Goal: Task Accomplishment & Management: Manage account settings

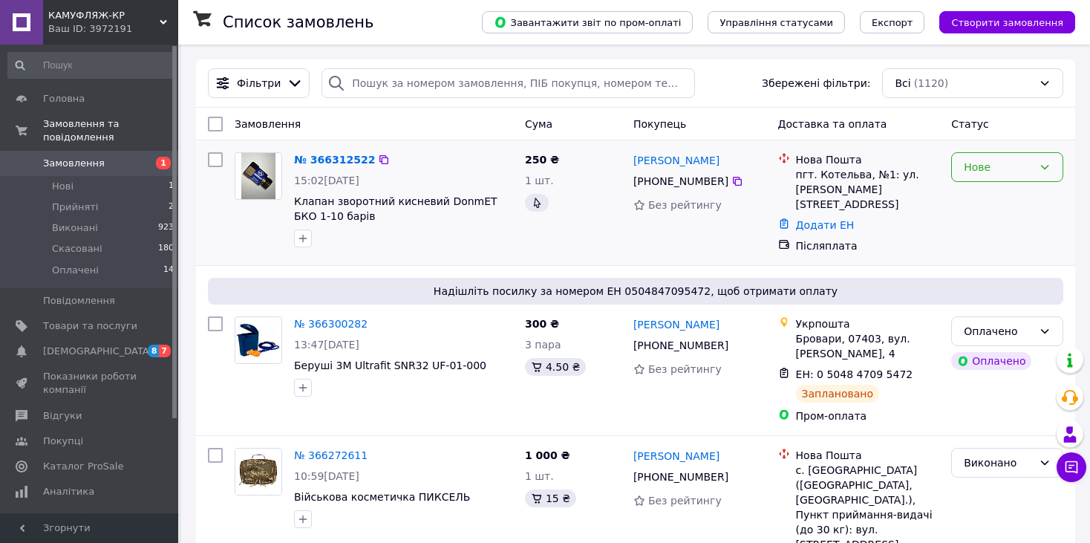
click at [1052, 168] on div "Нове" at bounding box center [1007, 167] width 112 height 30
click at [1027, 193] on li "Прийнято" at bounding box center [1006, 199] width 111 height 27
click at [91, 176] on li "Нові 1" at bounding box center [91, 186] width 183 height 21
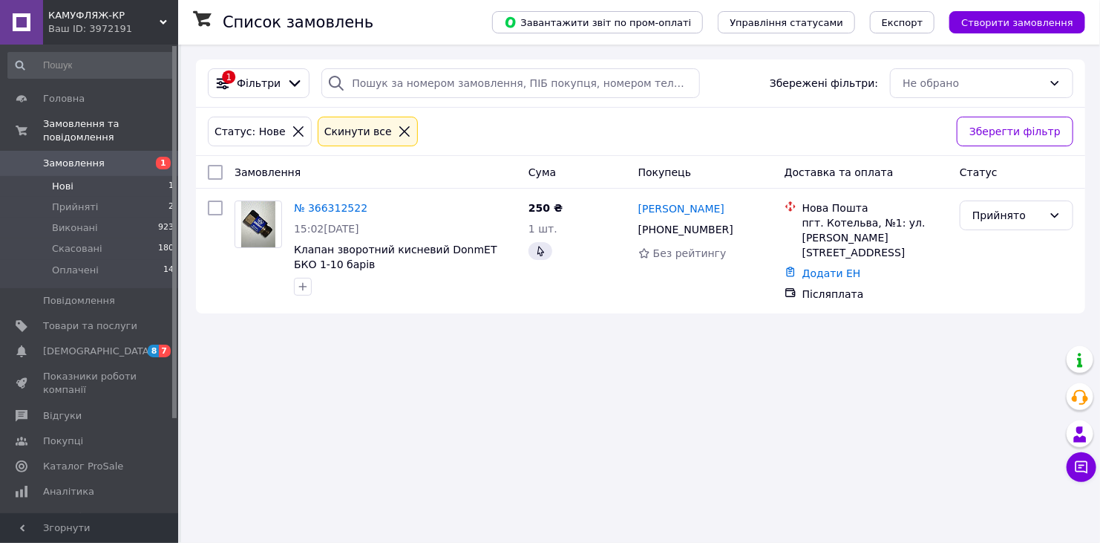
click at [102, 157] on span "Замовлення" at bounding box center [90, 163] width 94 height 13
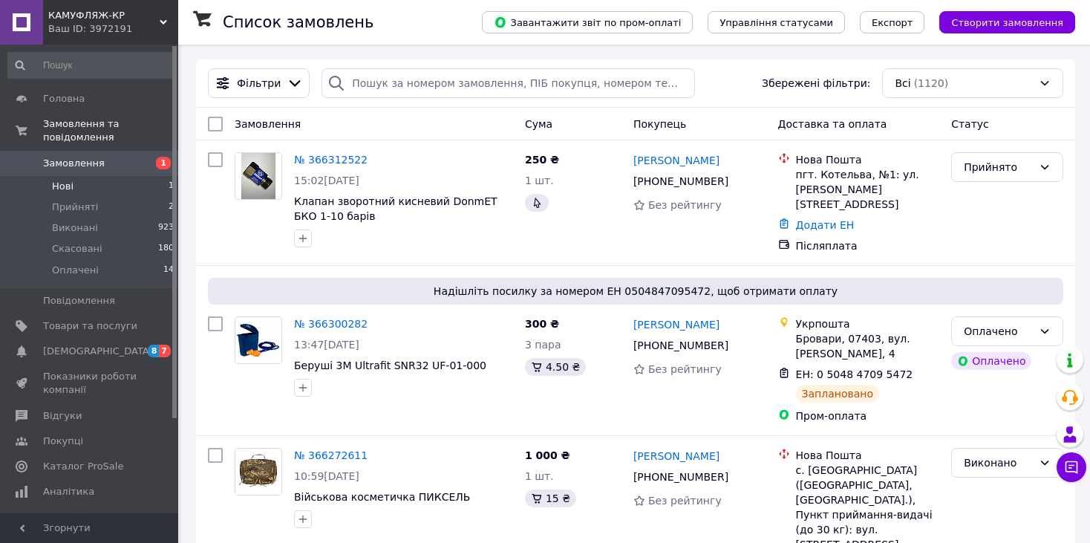
click at [103, 177] on li "Нові 1" at bounding box center [91, 186] width 183 height 21
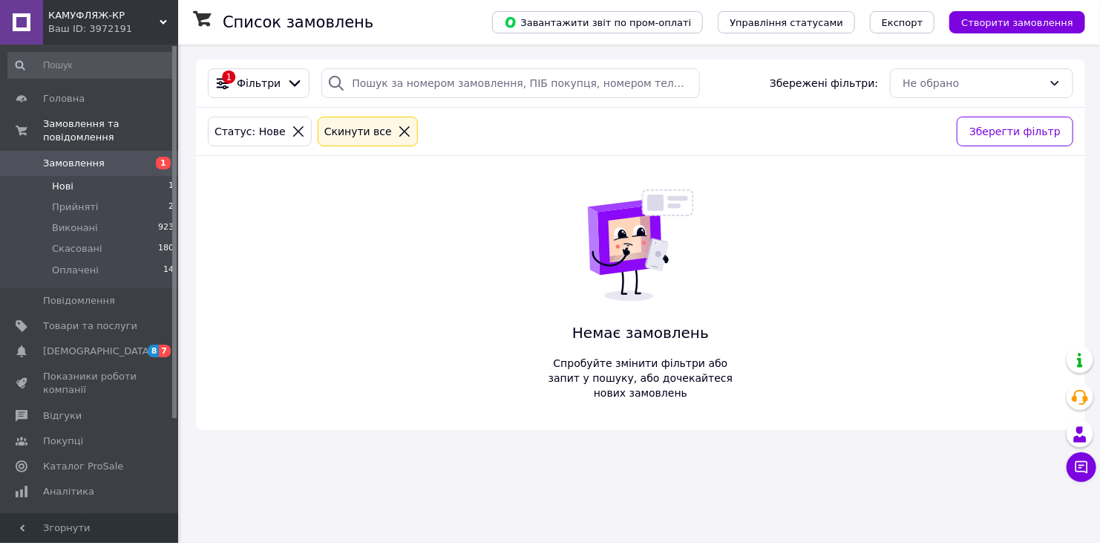
click at [112, 176] on li "Нові 1" at bounding box center [91, 186] width 183 height 21
click at [103, 157] on span "Замовлення" at bounding box center [90, 163] width 94 height 13
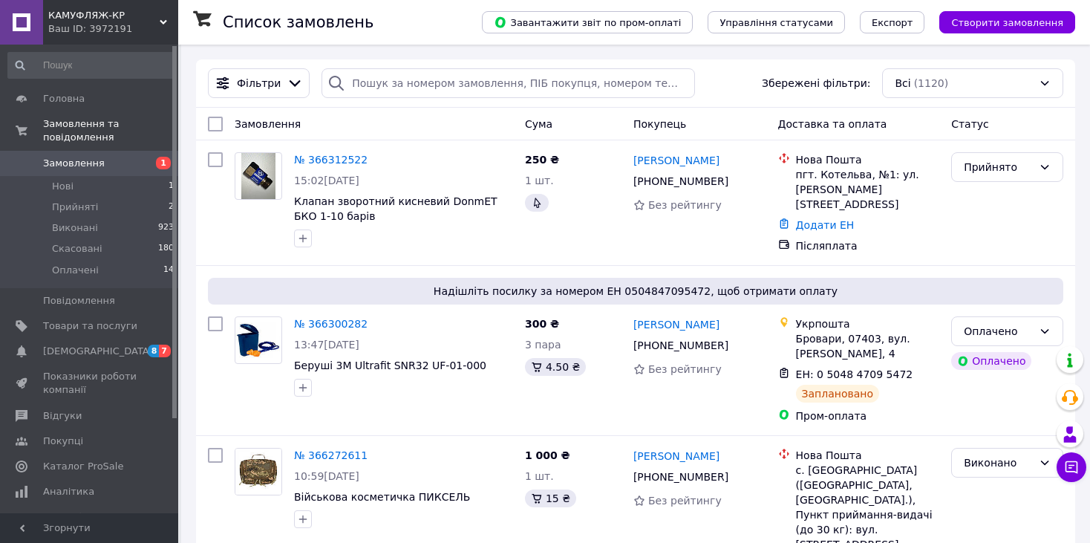
click at [164, 7] on div "КАМУФЛЯЖ-КР Ваш ID: 3972191" at bounding box center [110, 22] width 135 height 45
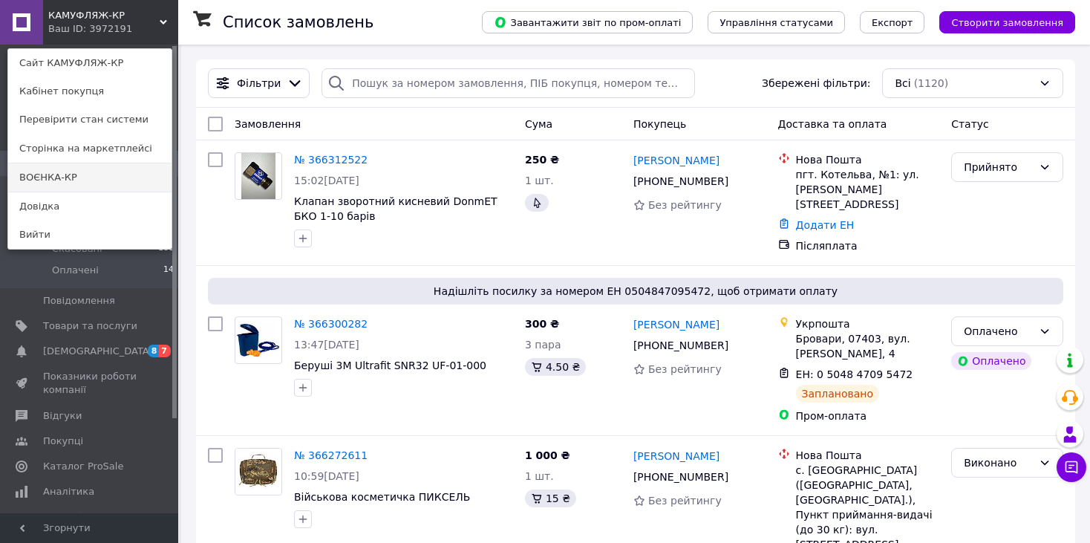
click at [118, 179] on link "ВОЄНКА-КР" at bounding box center [89, 177] width 163 height 28
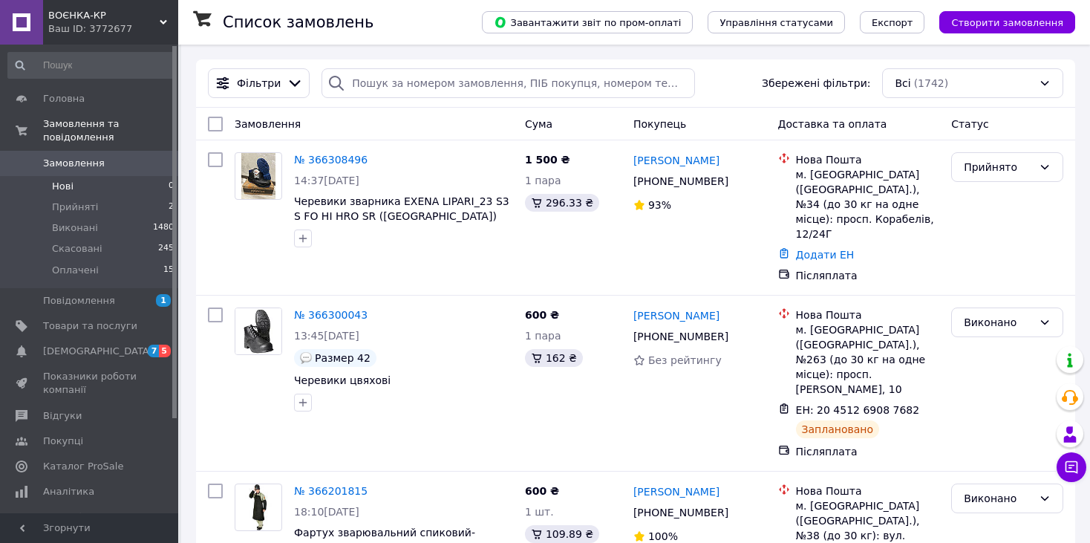
click at [118, 176] on li "Нові 0" at bounding box center [91, 186] width 183 height 21
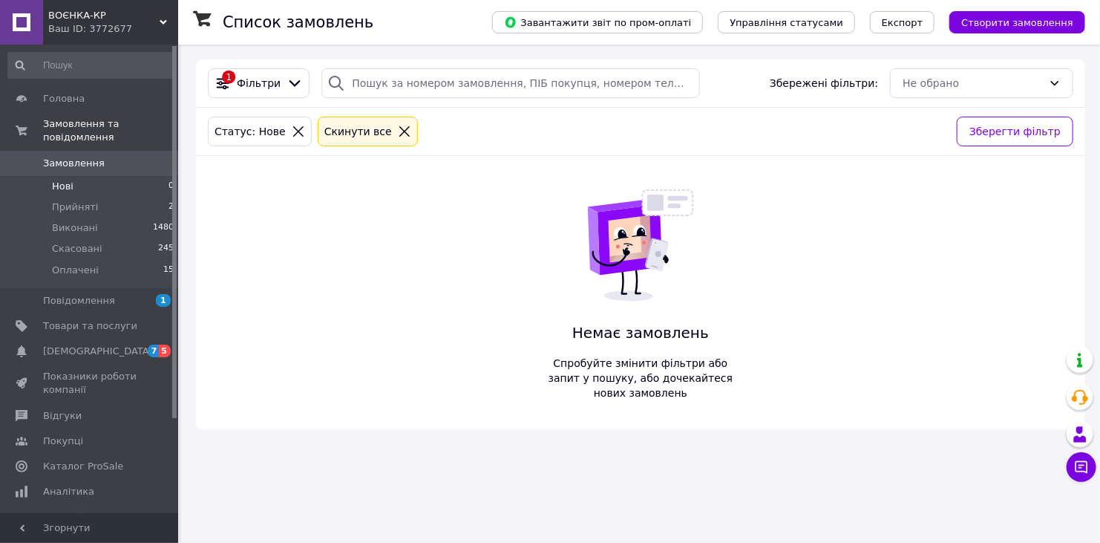
click at [94, 157] on span "Замовлення" at bounding box center [74, 163] width 62 height 13
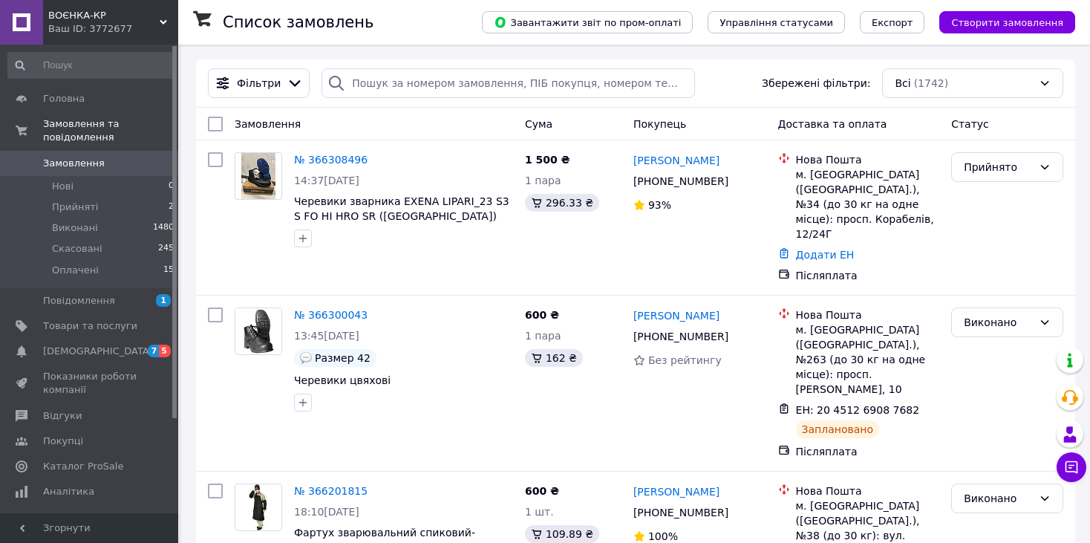
click at [157, 18] on span "ВОЄНКА-КР" at bounding box center [103, 15] width 111 height 13
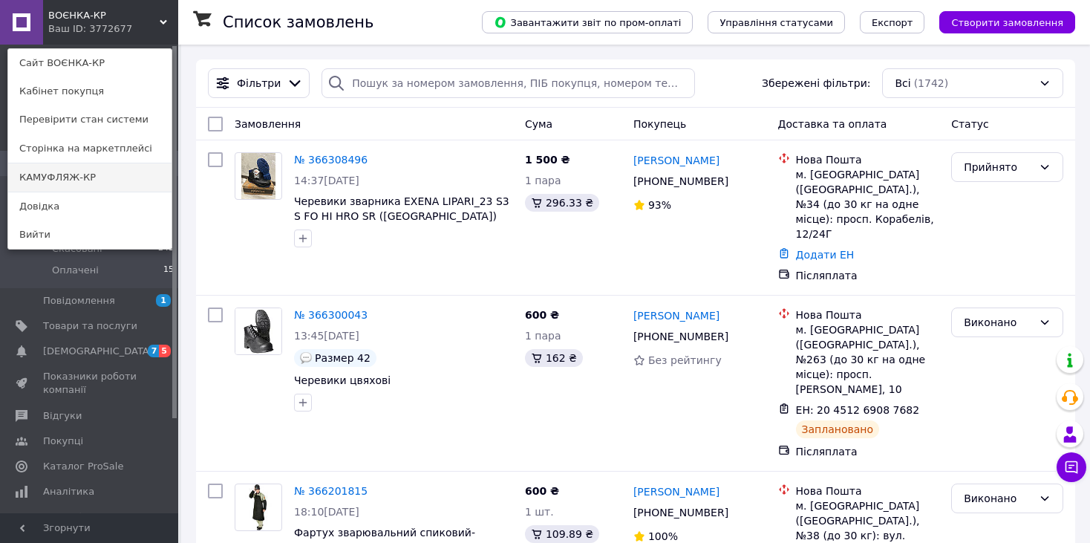
click at [114, 165] on link "КАМУФЛЯЖ-КР" at bounding box center [89, 177] width 163 height 28
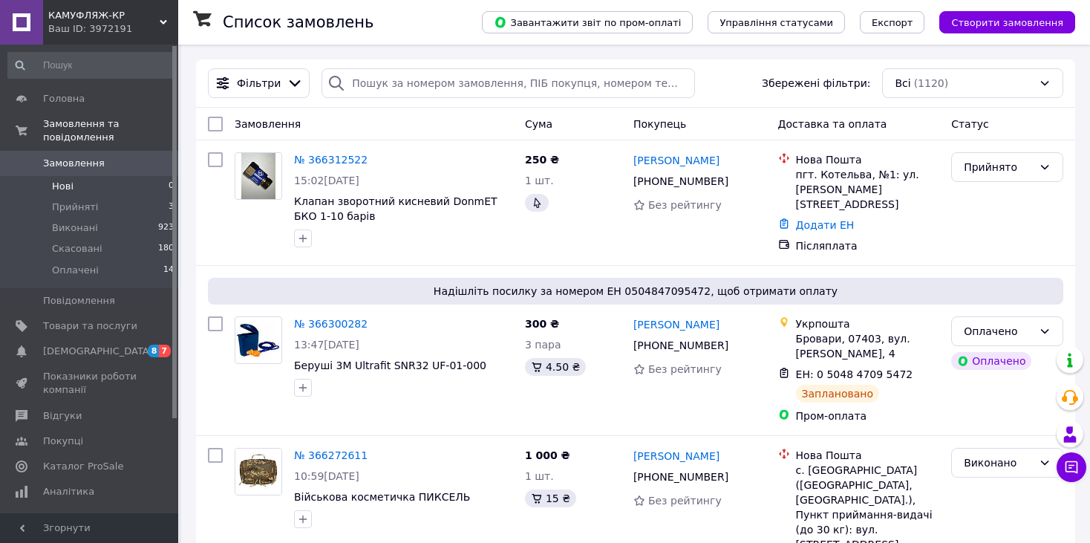
click at [56, 176] on li "Нові 0" at bounding box center [91, 186] width 183 height 21
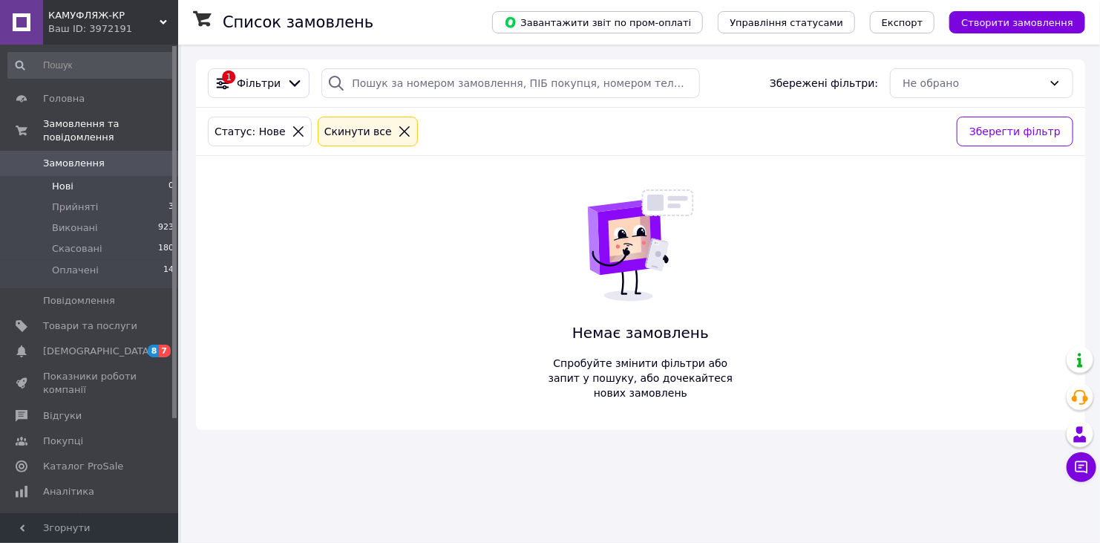
click at [66, 157] on span "Замовлення" at bounding box center [74, 163] width 62 height 13
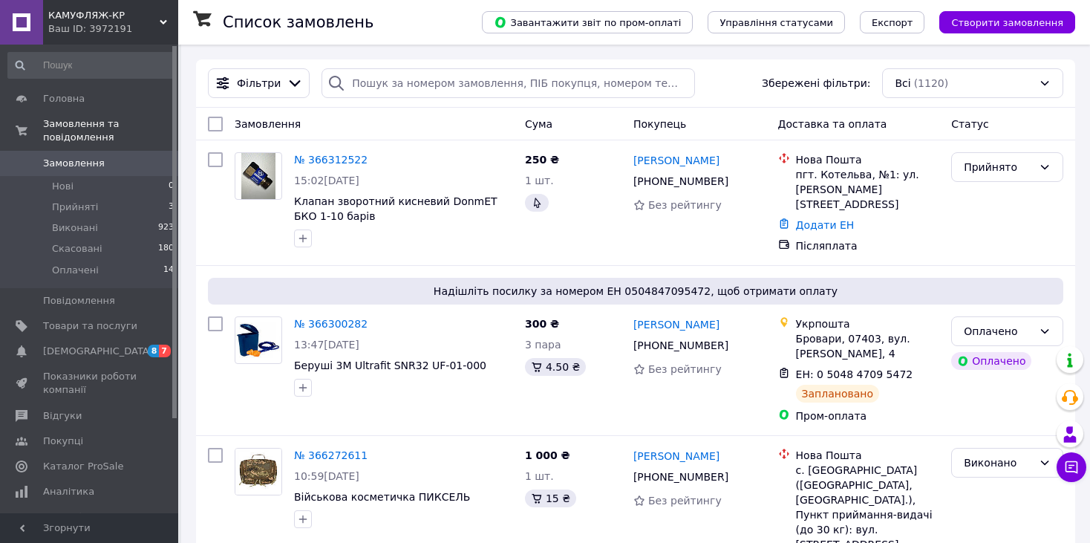
click at [164, 24] on icon at bounding box center [163, 22] width 7 height 7
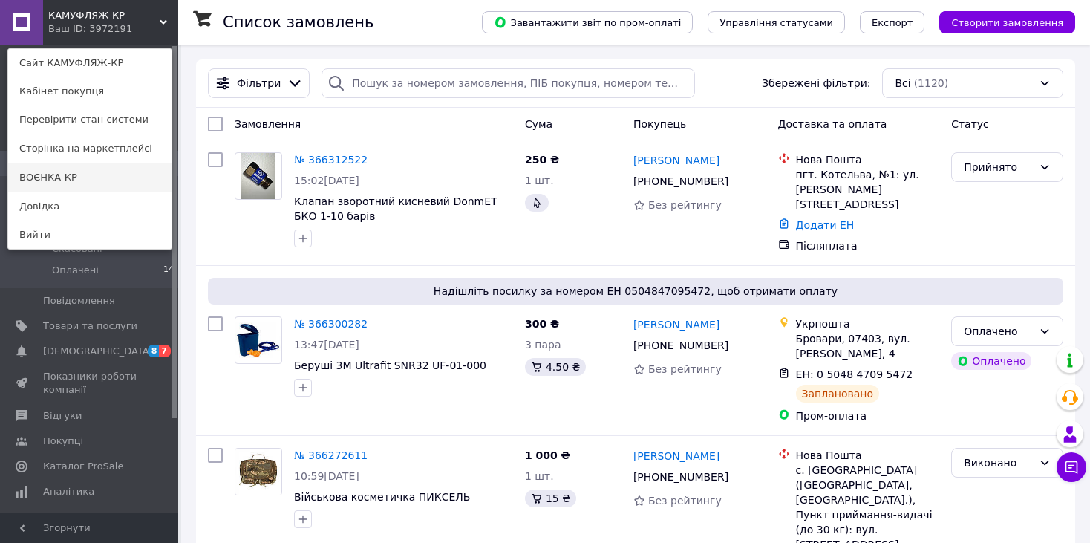
click at [78, 175] on link "ВОЄНКА-КР" at bounding box center [89, 177] width 163 height 28
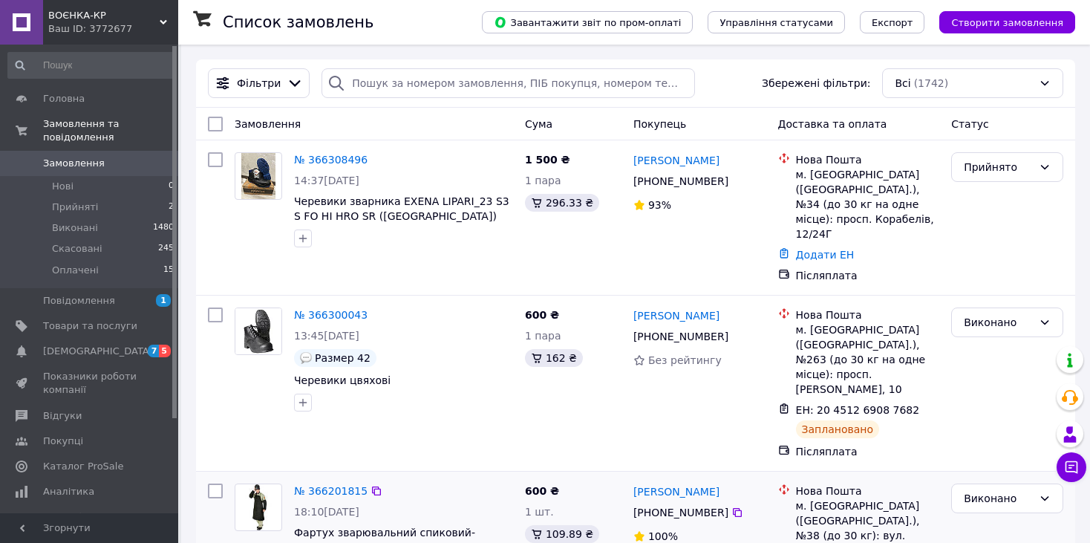
drag, startPoint x: 320, startPoint y: 161, endPoint x: 742, endPoint y: 475, distance: 526.2
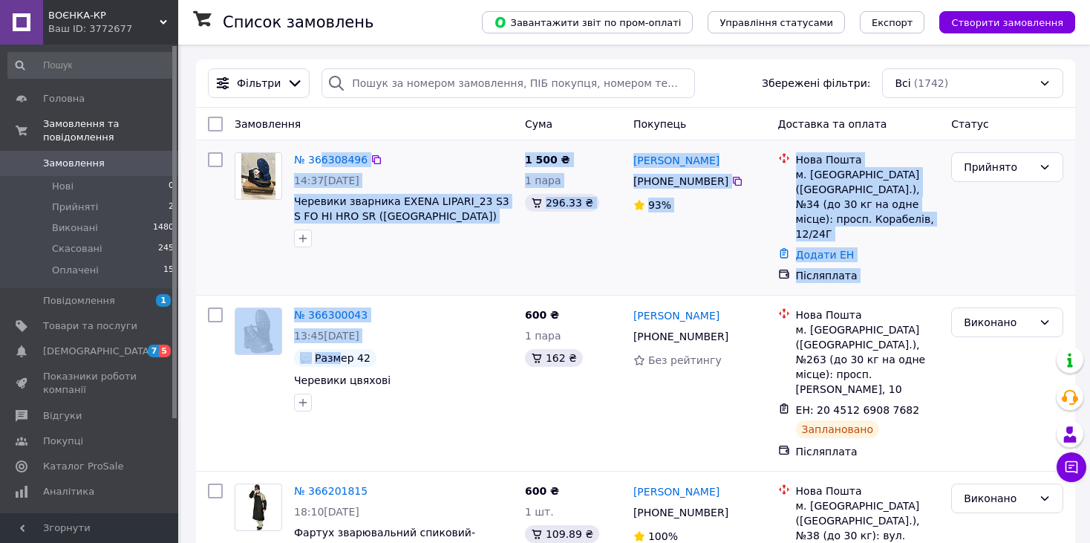
click at [445, 252] on div "№ 366308496 14:37, 12.10.2025 Черевики зварника EXENA LIPARI_23 S3 S FO HI HRO …" at bounding box center [403, 199] width 231 height 107
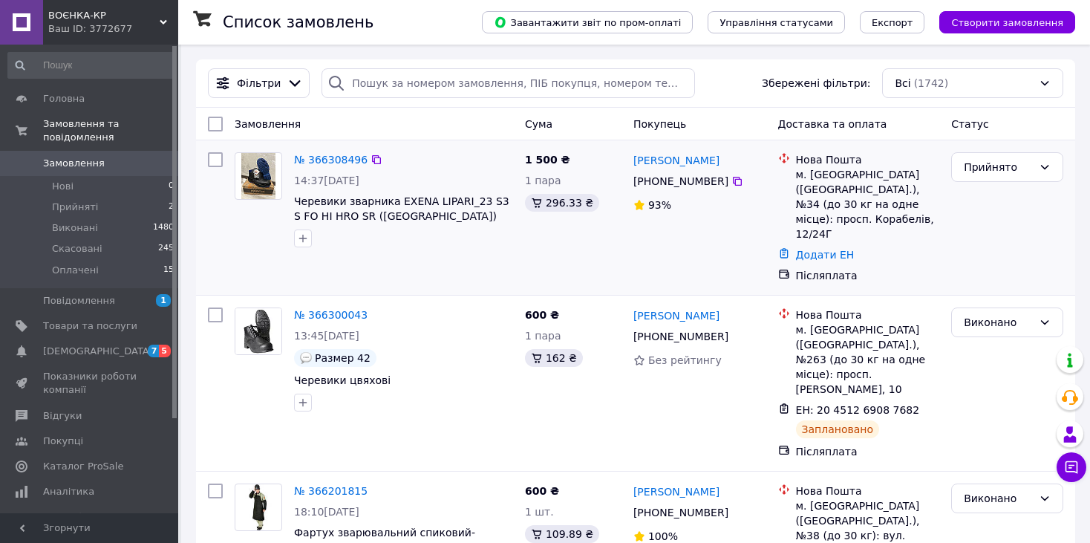
click at [202, 214] on div "№ 366308496 14:37, 12.10.2025 Черевики зварника EXENA LIPARI_23 S3 S FO HI HRO …" at bounding box center [635, 217] width 879 height 154
click at [148, 17] on span "ВОЄНКА-КР" at bounding box center [103, 15] width 111 height 13
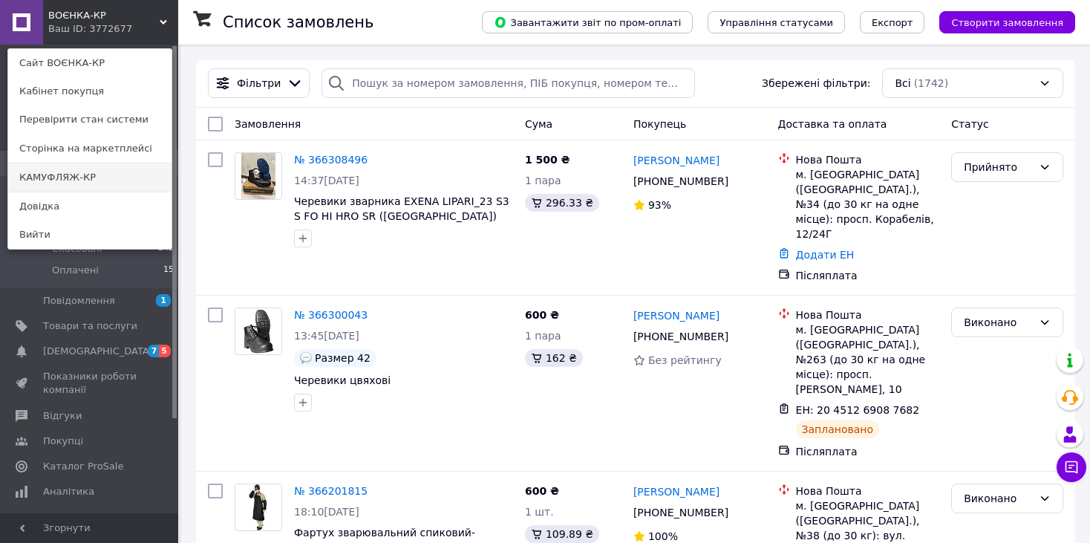
click at [112, 171] on link "КАМУФЛЯЖ-КР" at bounding box center [89, 177] width 163 height 28
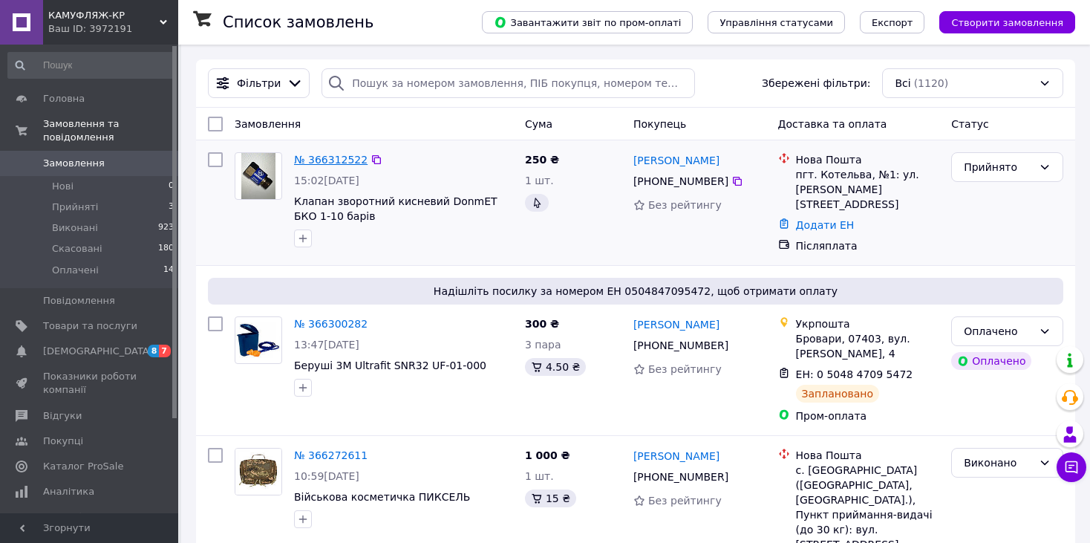
click at [335, 162] on link "№ 366312522" at bounding box center [330, 160] width 73 height 12
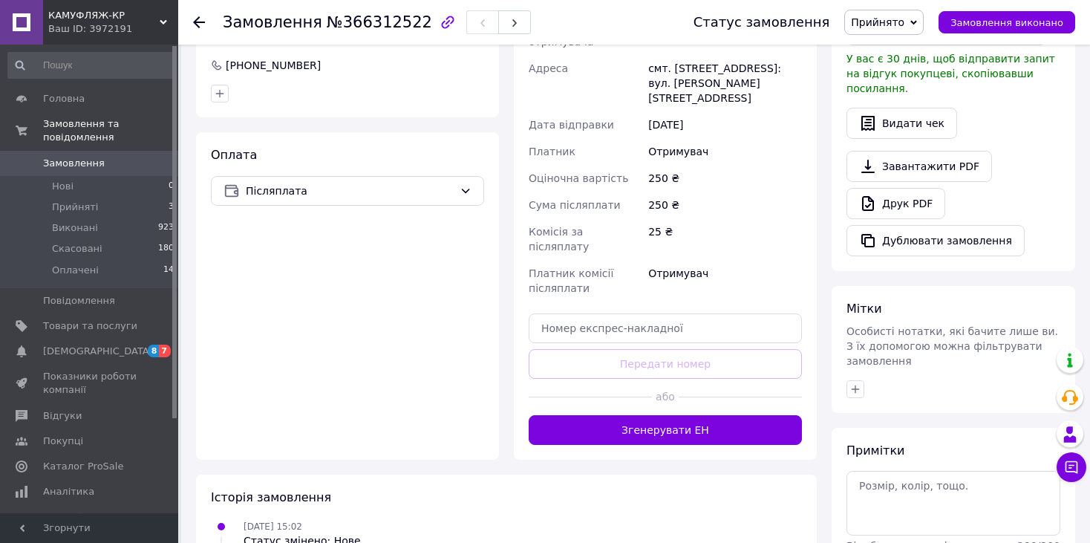
scroll to position [454, 0]
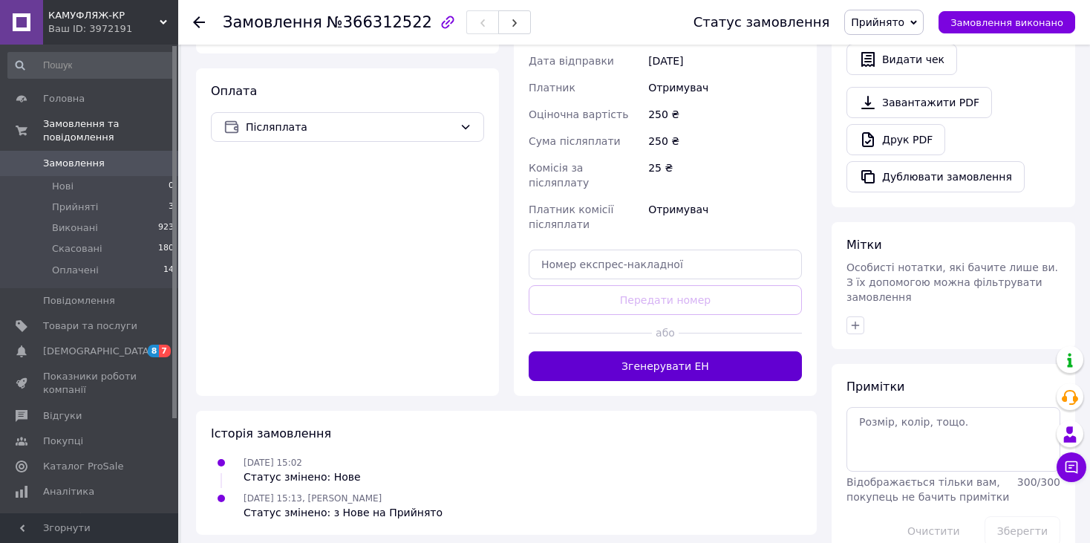
click at [626, 351] on button "Згенерувати ЕН" at bounding box center [664, 366] width 273 height 30
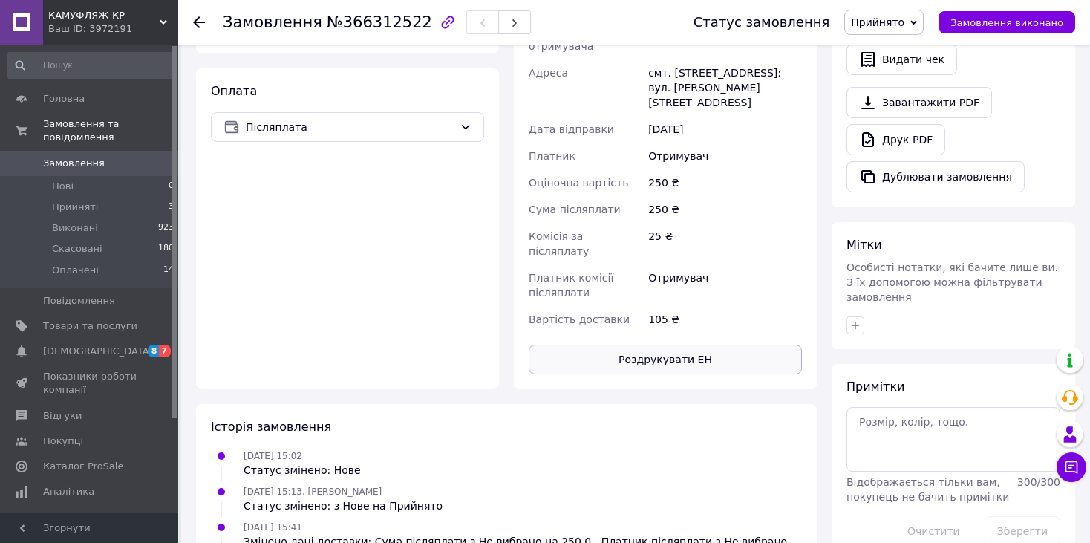
click at [661, 344] on button "Роздрукувати ЕН" at bounding box center [664, 359] width 273 height 30
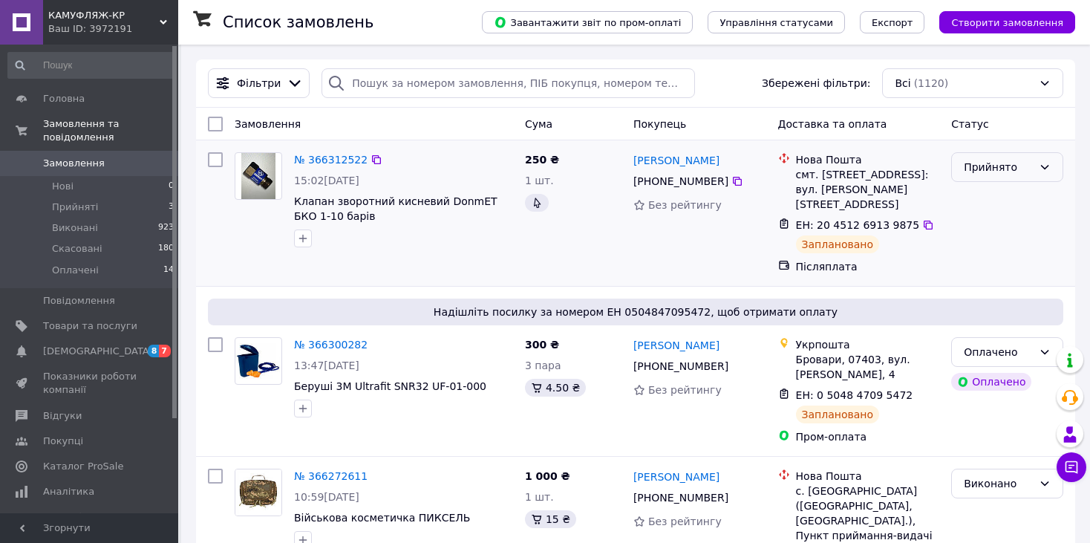
click at [1053, 177] on div "Прийнято" at bounding box center [1007, 167] width 112 height 30
click at [1029, 202] on li "Виконано" at bounding box center [1006, 199] width 111 height 27
drag, startPoint x: 1099, startPoint y: 490, endPoint x: 1026, endPoint y: 206, distance: 292.7
click at [1026, 206] on div "Виконано" at bounding box center [1007, 213] width 124 height 134
click at [92, 176] on li "Нові 0" at bounding box center [91, 186] width 183 height 21
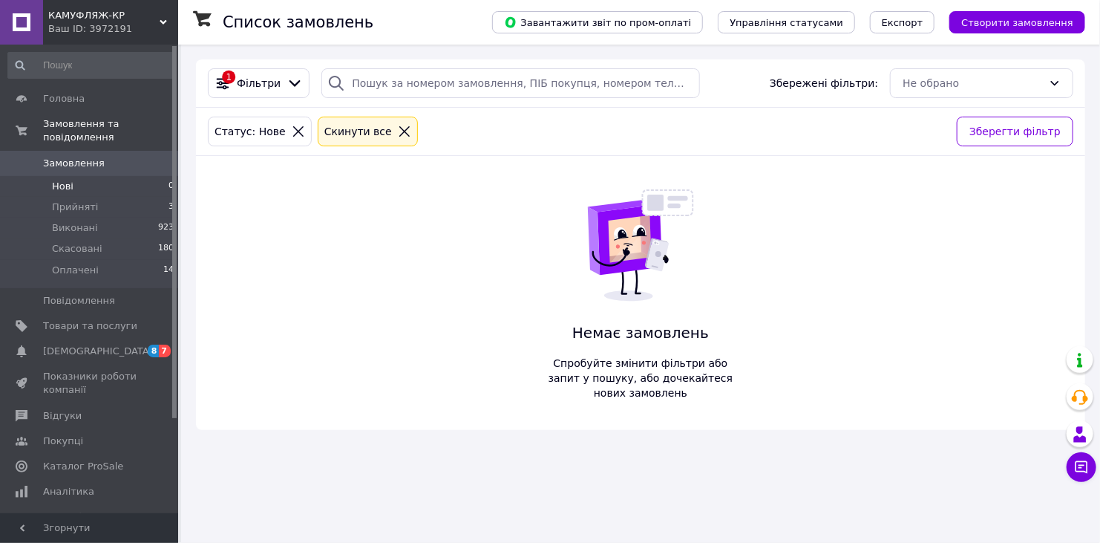
click at [107, 157] on span "Замовлення" at bounding box center [90, 163] width 94 height 13
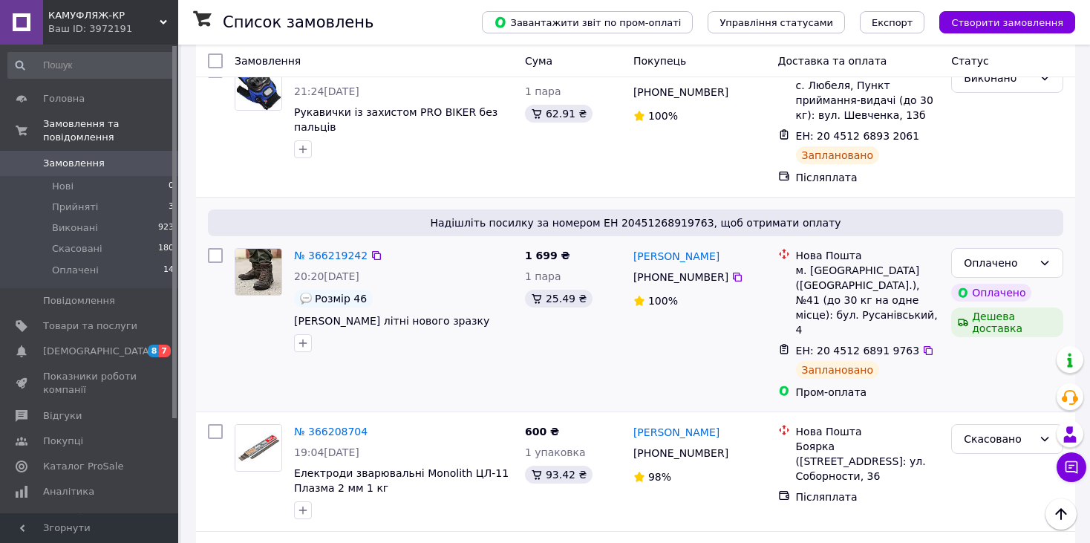
scroll to position [520, 0]
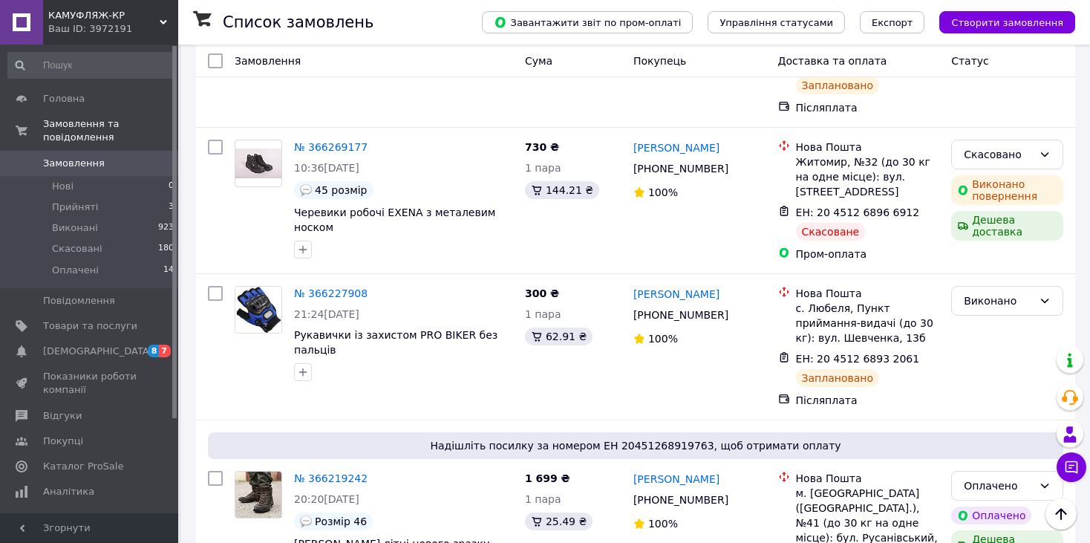
click at [160, 17] on div "КАМУФЛЯЖ-КР Ваш ID: 3972191" at bounding box center [110, 22] width 135 height 45
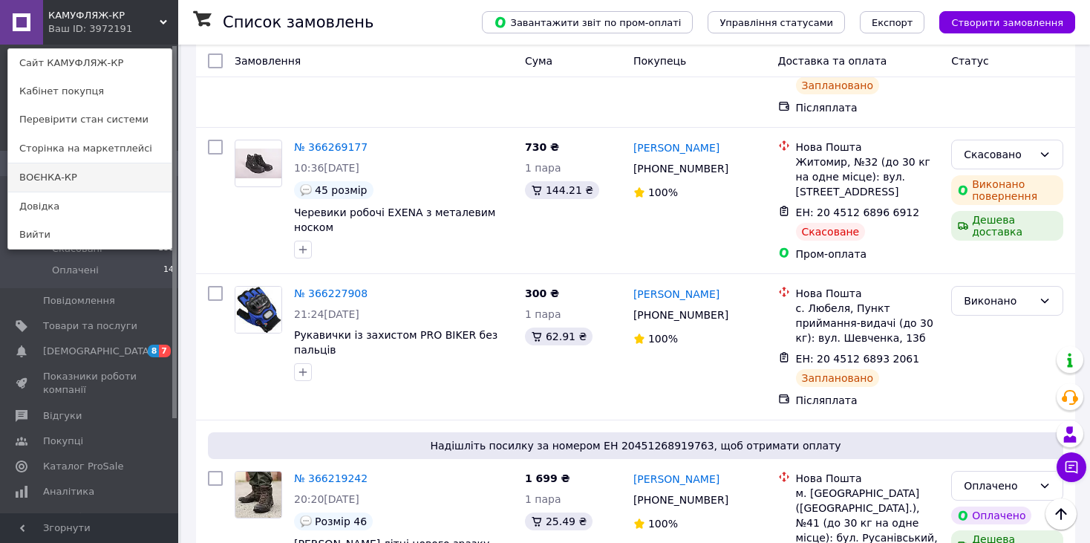
click at [113, 171] on link "ВОЄНКА-КР" at bounding box center [89, 177] width 163 height 28
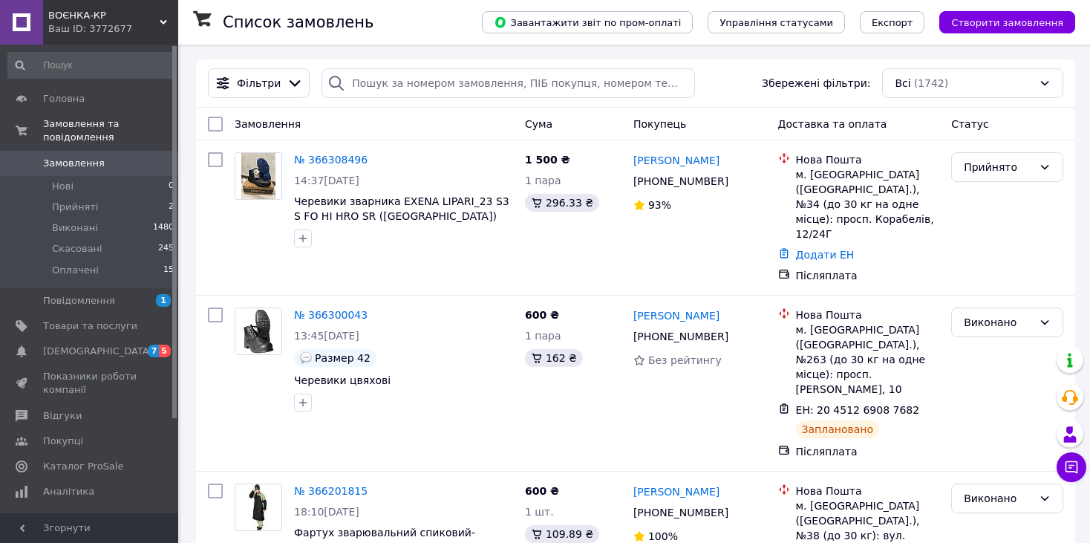
click at [89, 157] on span "Замовлення" at bounding box center [74, 163] width 62 height 13
click at [79, 176] on li "Нові 0" at bounding box center [91, 186] width 183 height 21
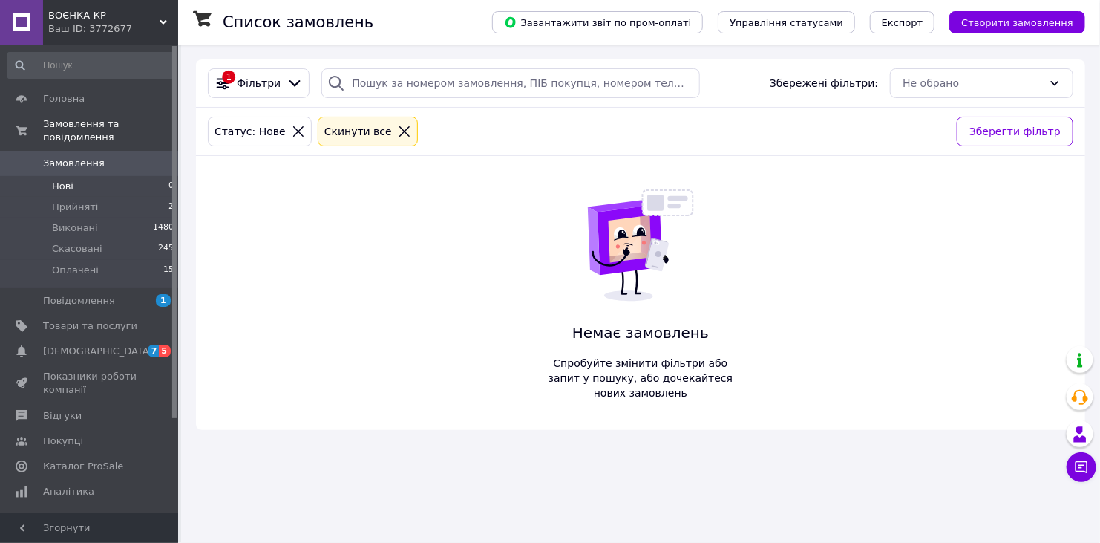
click at [97, 157] on span "Замовлення" at bounding box center [90, 163] width 94 height 13
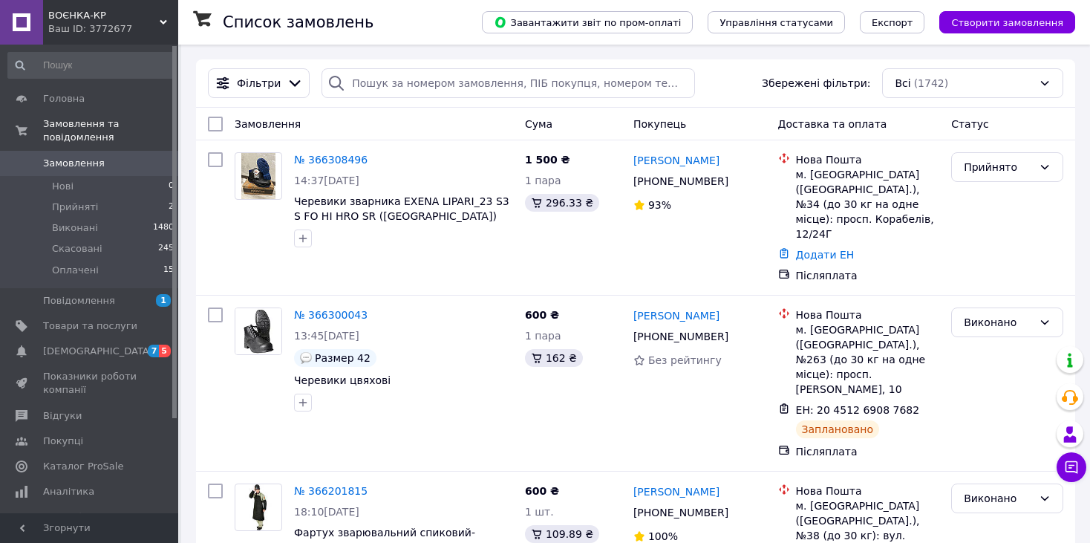
click at [160, 17] on div "ВОЄНКА-КР Ваш ID: 3772677" at bounding box center [110, 22] width 135 height 45
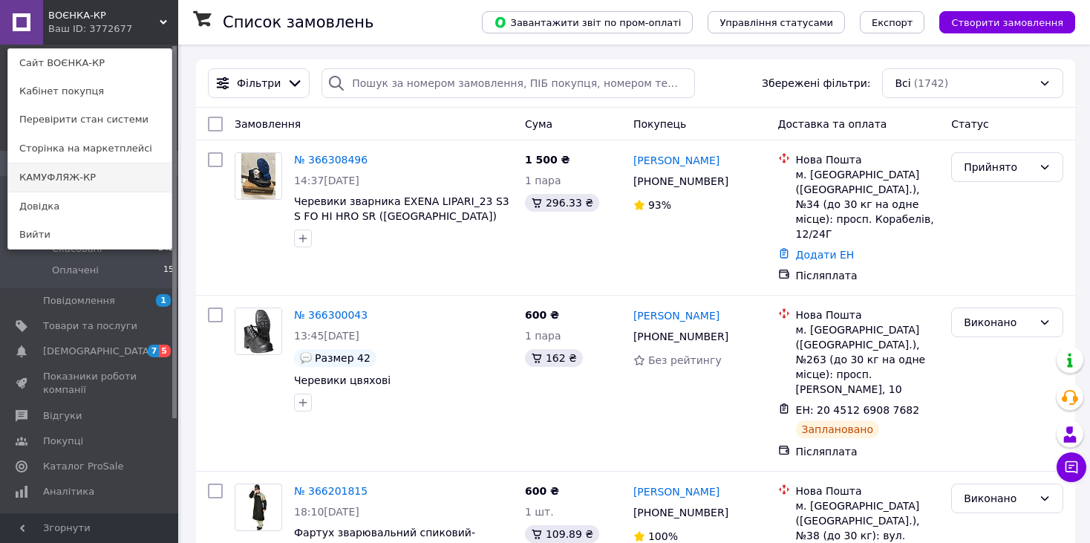
click at [136, 177] on link "КАМУФЛЯЖ-КР" at bounding box center [89, 177] width 163 height 28
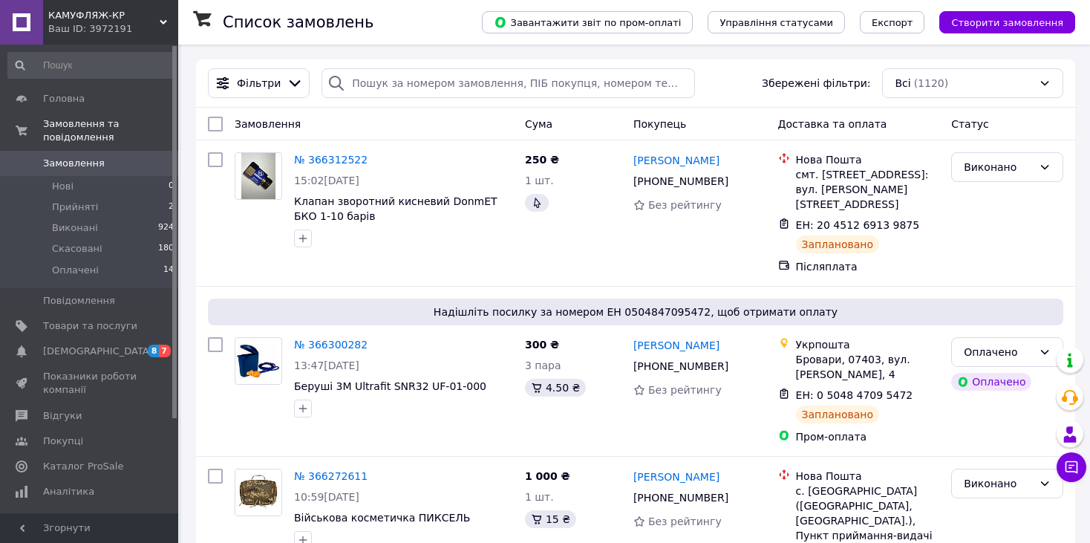
click at [162, 19] on icon at bounding box center [163, 22] width 7 height 7
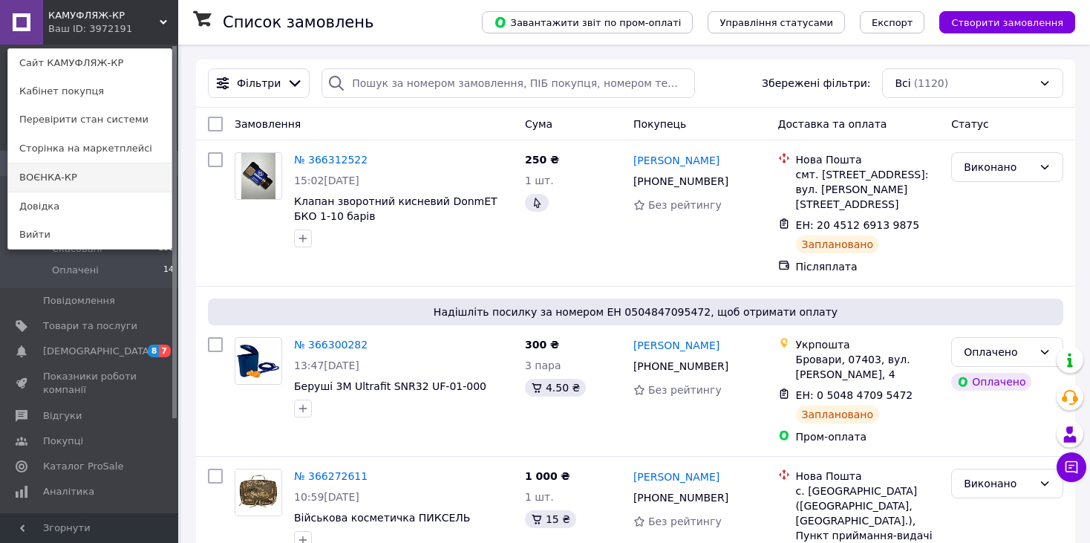
click at [84, 183] on link "ВОЄНКА-КР" at bounding box center [89, 177] width 163 height 28
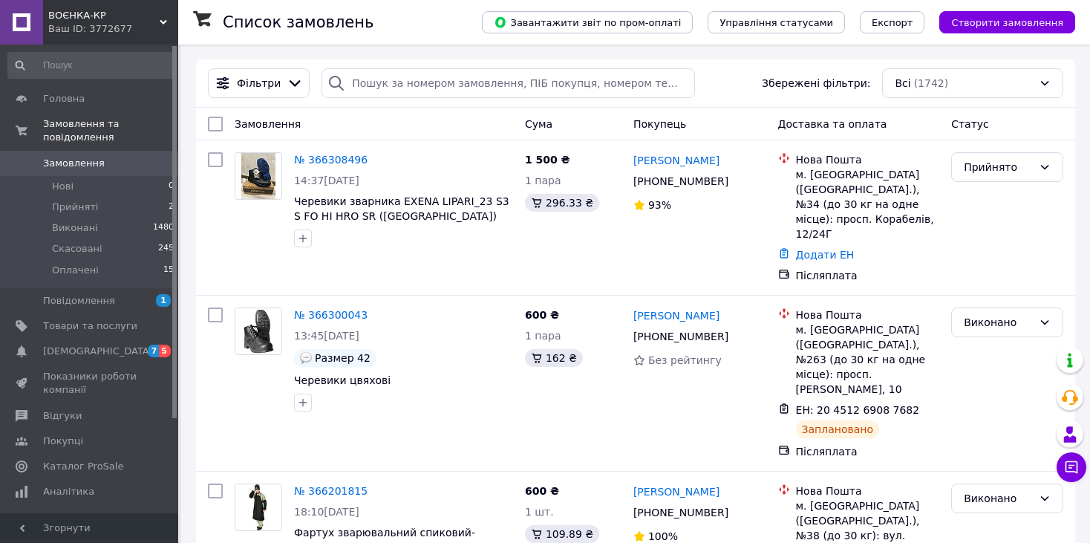
click at [161, 16] on div "ВОЄНКА-КР Ваш ID: 3772677" at bounding box center [110, 22] width 135 height 45
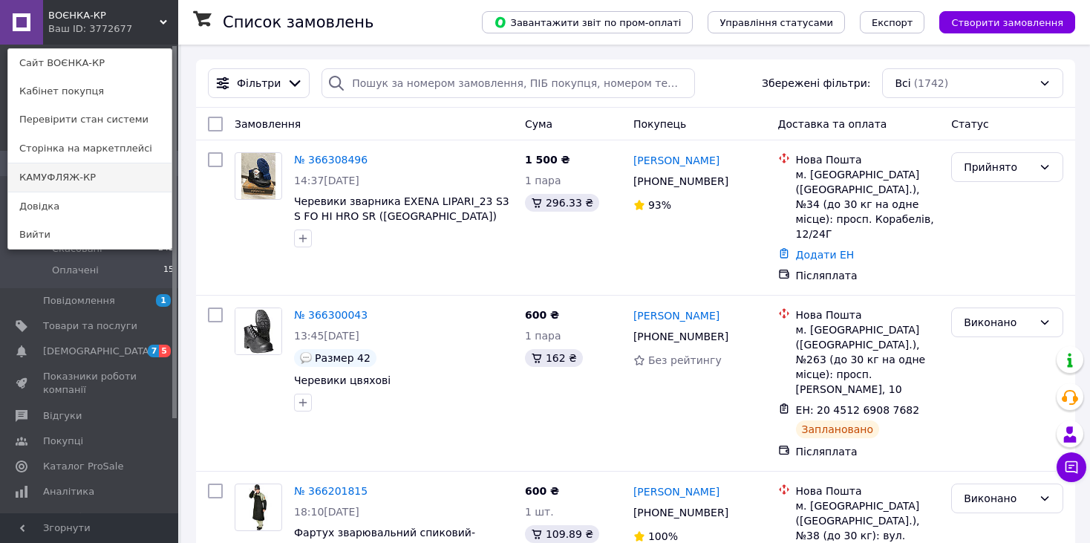
click at [121, 172] on link "КАМУФЛЯЖ-КР" at bounding box center [89, 177] width 163 height 28
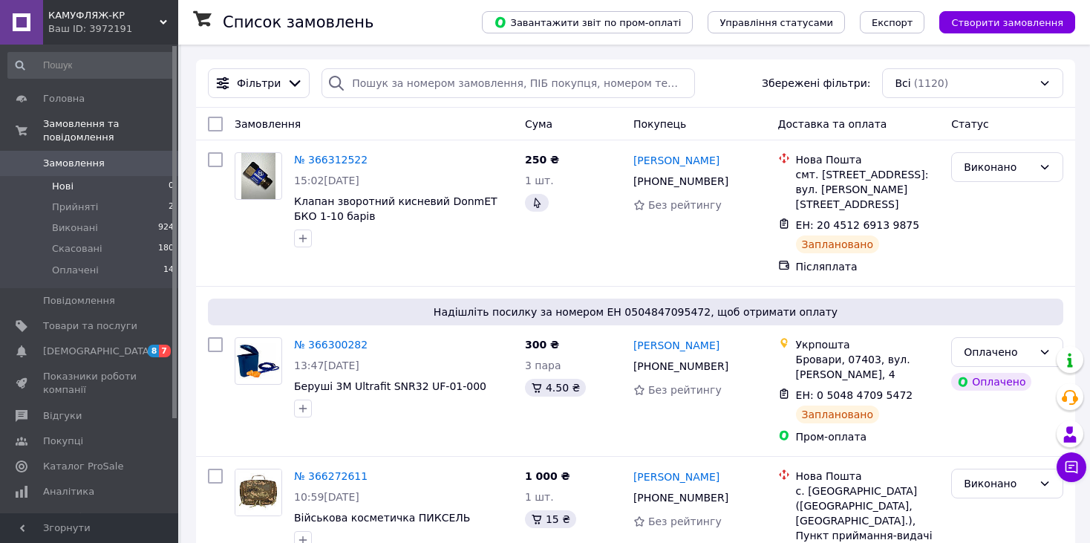
click at [71, 180] on span "Нові" at bounding box center [63, 186] width 22 height 13
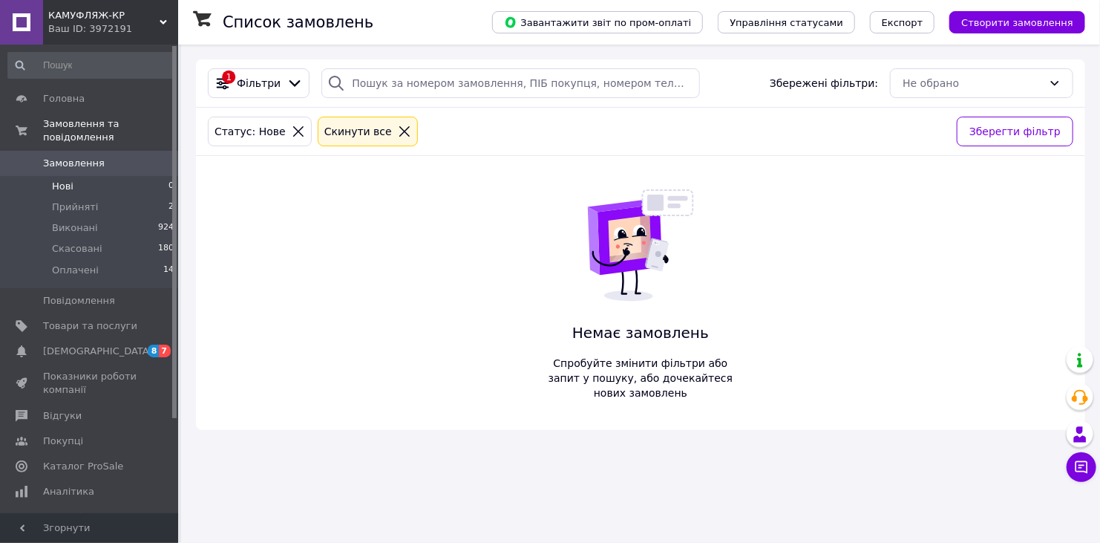
click at [72, 176] on li "Нові 0" at bounding box center [91, 186] width 183 height 21
click at [88, 157] on span "Замовлення" at bounding box center [74, 163] width 62 height 13
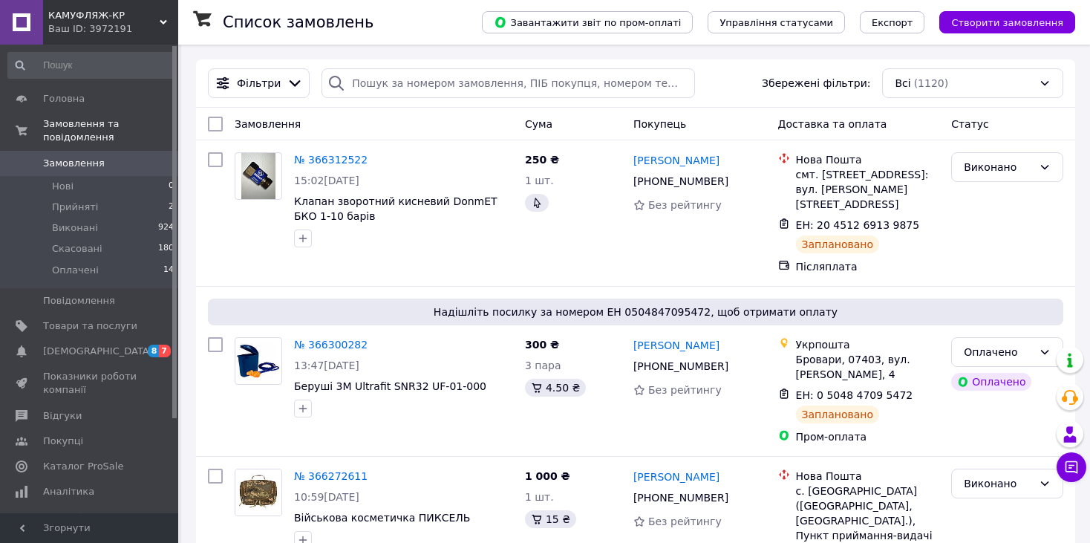
click at [166, 23] on icon at bounding box center [163, 22] width 7 height 7
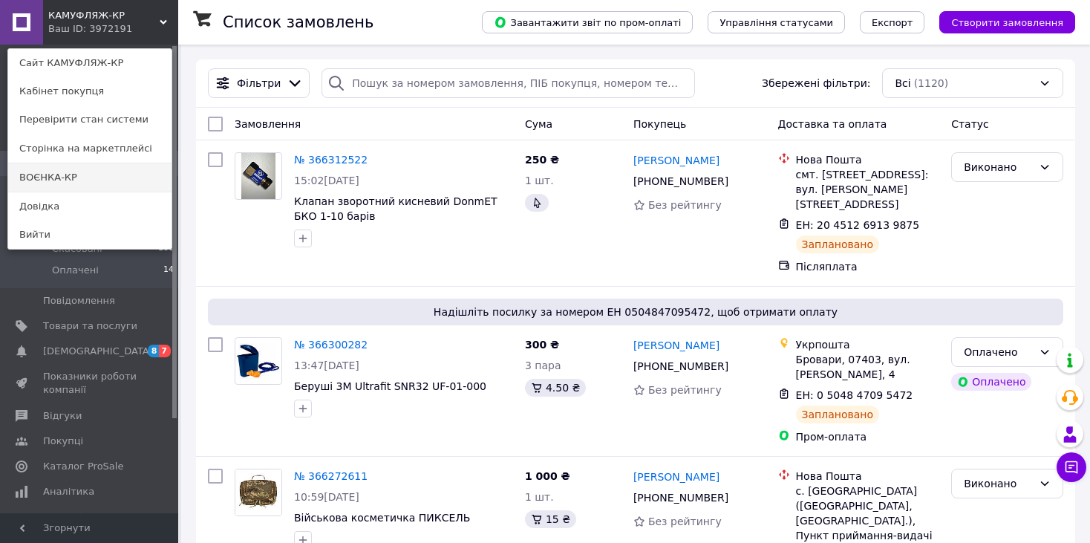
click at [103, 183] on link "ВОЄНКА-КР" at bounding box center [89, 177] width 163 height 28
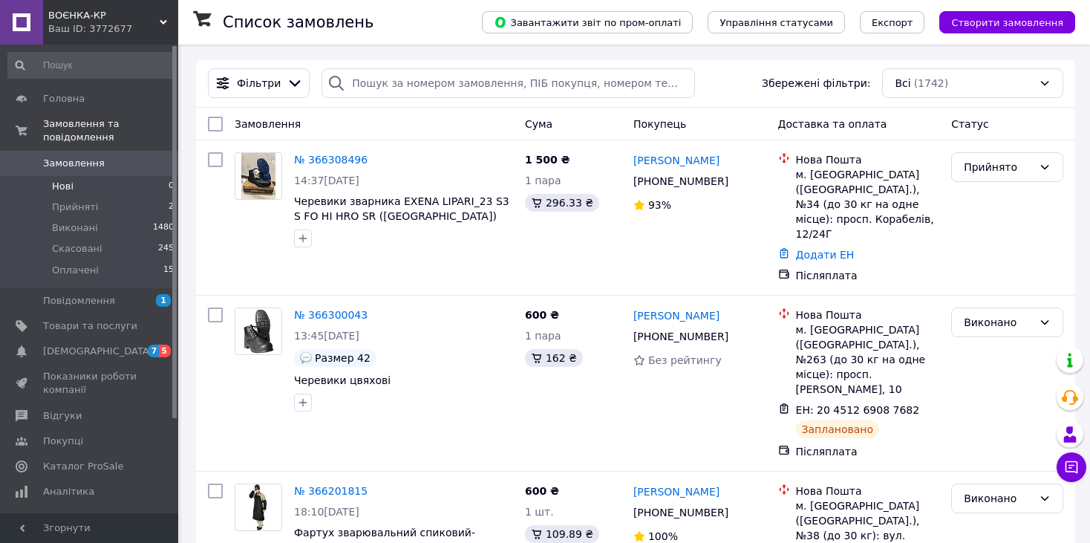
click at [58, 180] on span "Нові" at bounding box center [63, 186] width 22 height 13
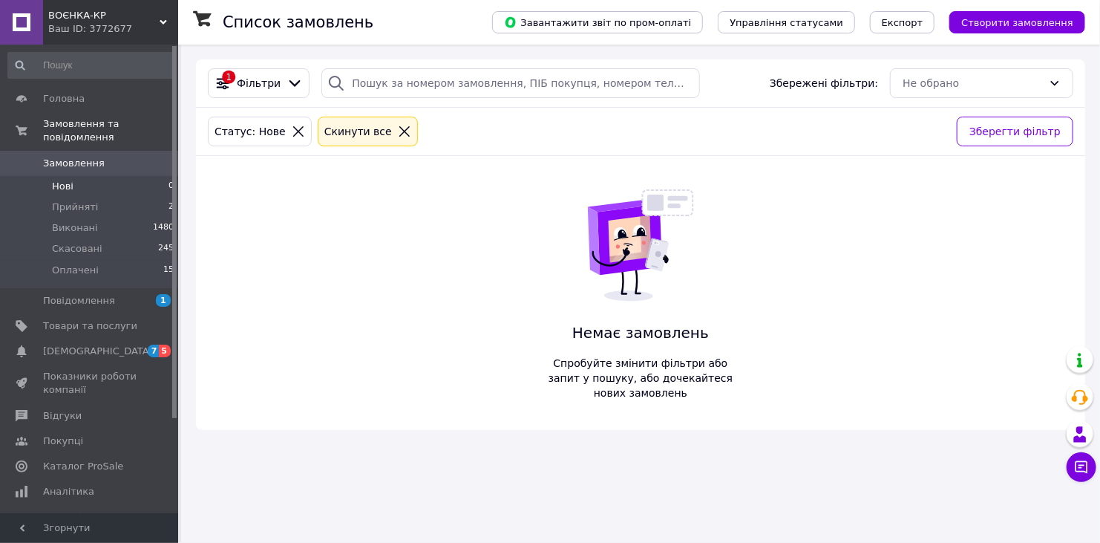
click at [85, 157] on span "Замовлення" at bounding box center [74, 163] width 62 height 13
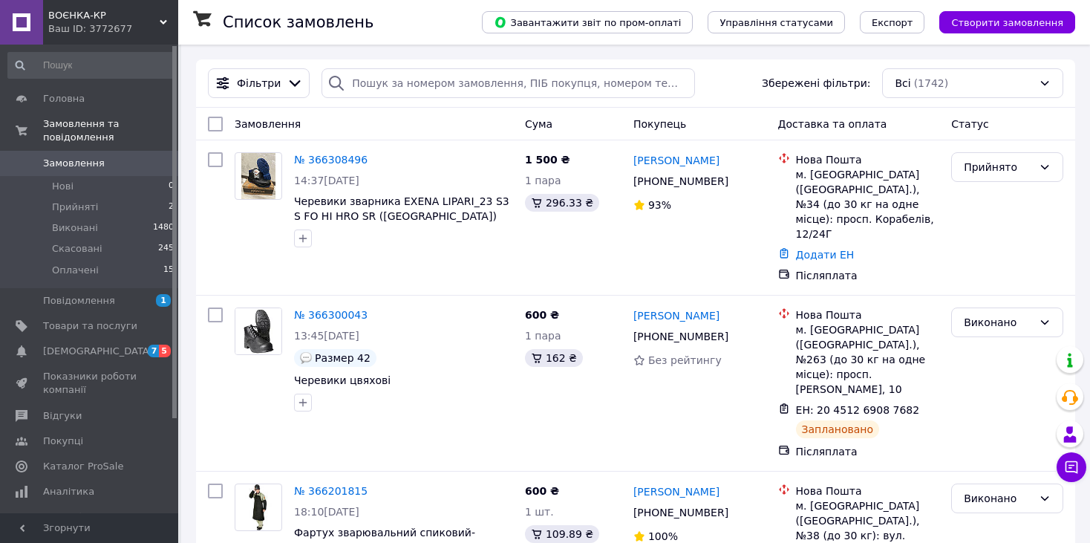
click at [160, 33] on div "Ваш ID: 3772677" at bounding box center [113, 28] width 130 height 13
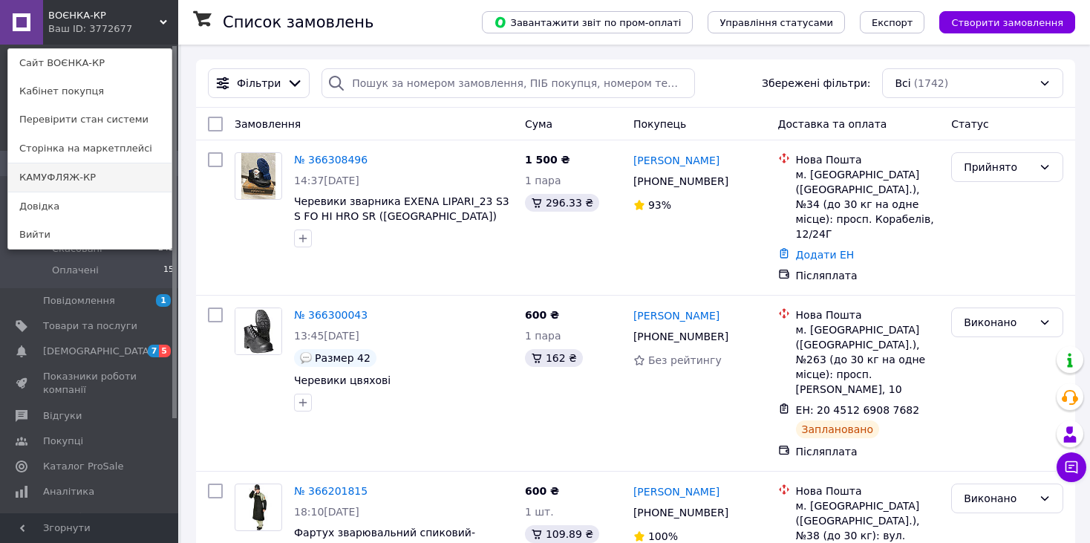
click at [126, 174] on link "КАМУФЛЯЖ-КР" at bounding box center [89, 177] width 163 height 28
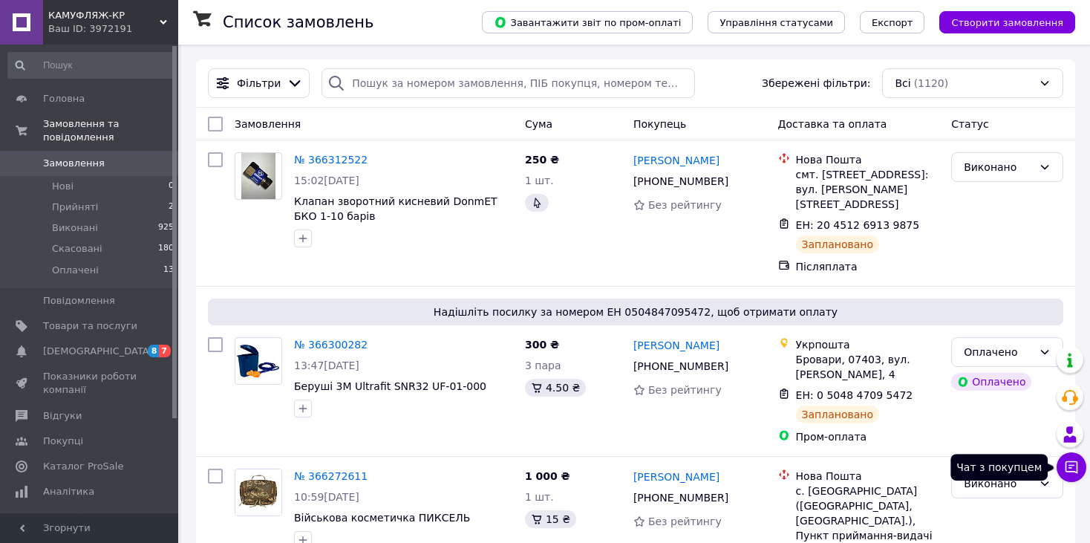
click at [1067, 466] on icon at bounding box center [1071, 466] width 15 height 15
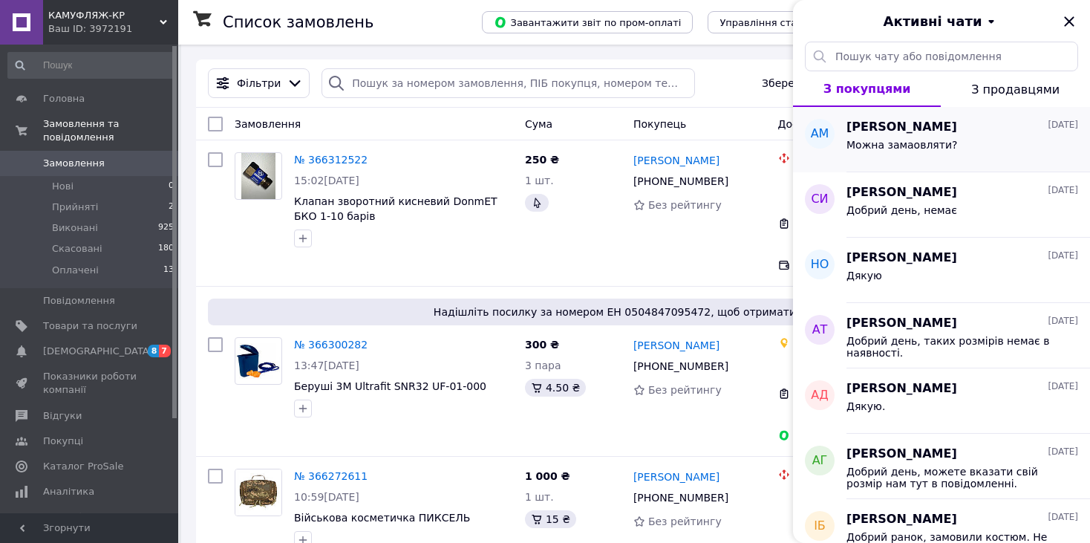
click at [994, 156] on div "Можна замаовляти?" at bounding box center [962, 148] width 232 height 24
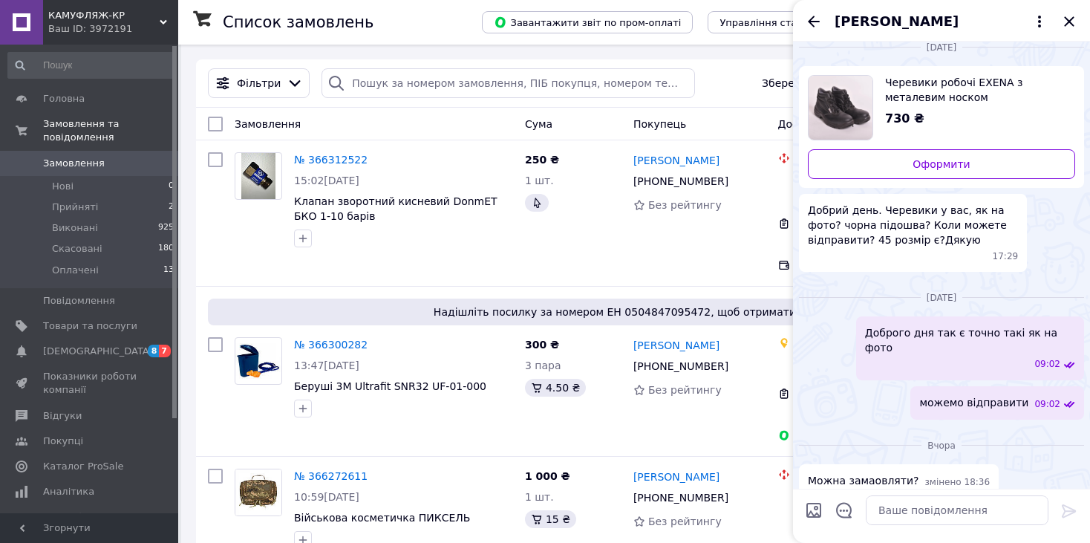
click at [1036, 447] on div "Вчора Можна замаовляти? змінено 18:36" at bounding box center [941, 464] width 297 height 78
click at [1071, 22] on icon "Закрити" at bounding box center [1069, 22] width 18 height 18
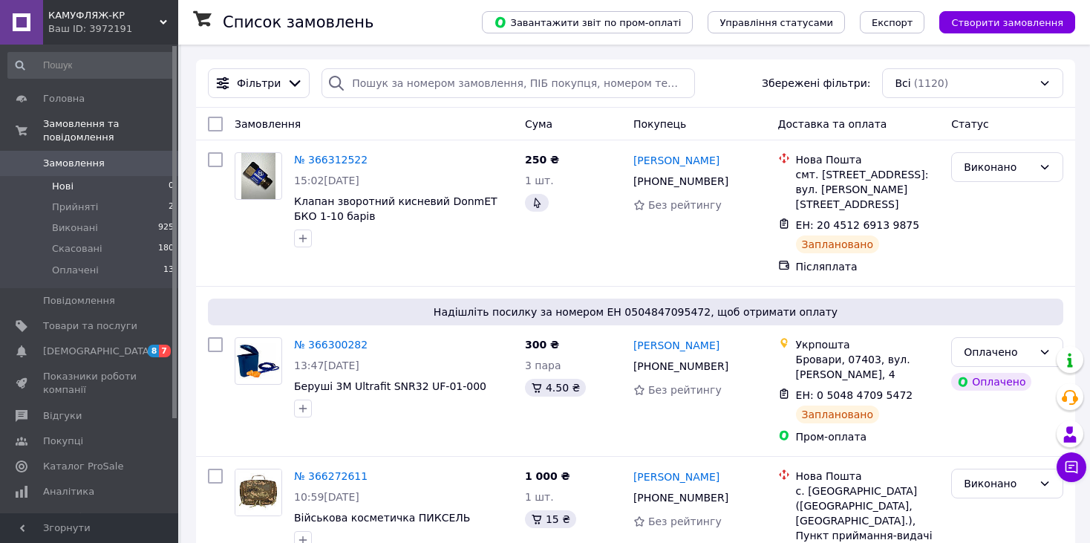
click at [85, 176] on li "Нові 0" at bounding box center [91, 186] width 183 height 21
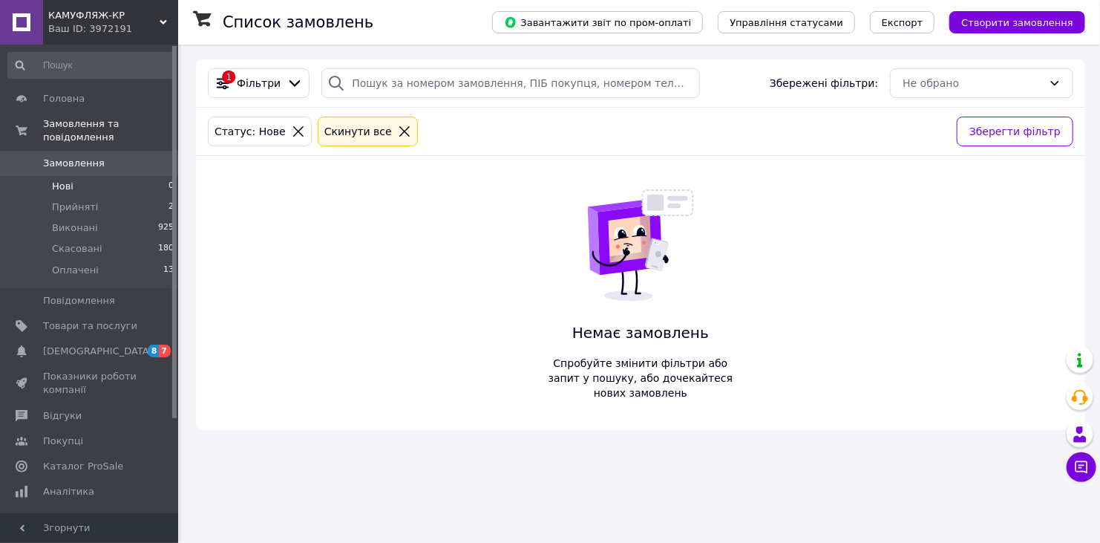
click at [73, 176] on li "Нові 0" at bounding box center [91, 186] width 183 height 21
click at [103, 157] on span "Замовлення" at bounding box center [90, 163] width 94 height 13
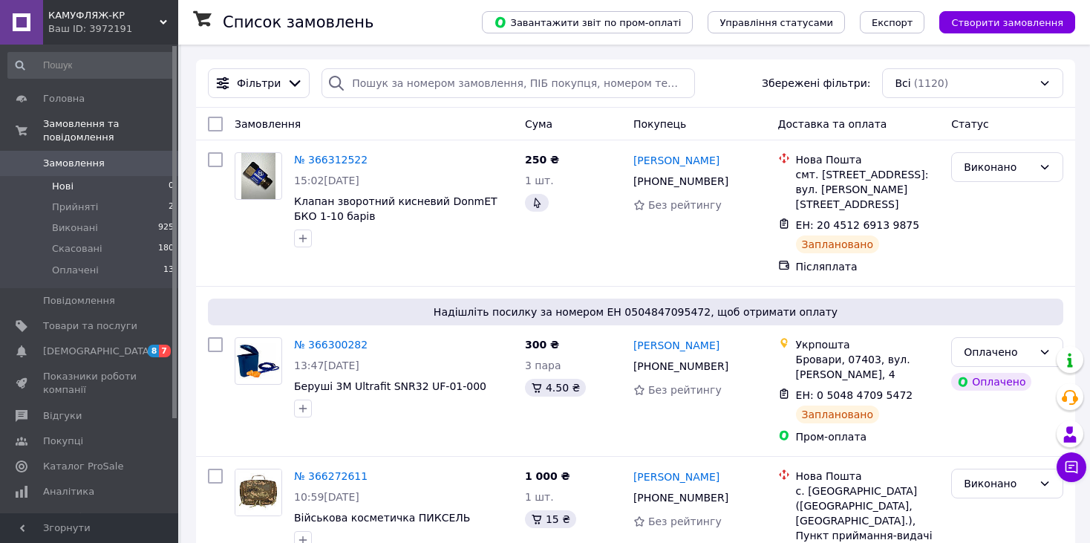
click at [111, 176] on li "Нові 0" at bounding box center [91, 186] width 183 height 21
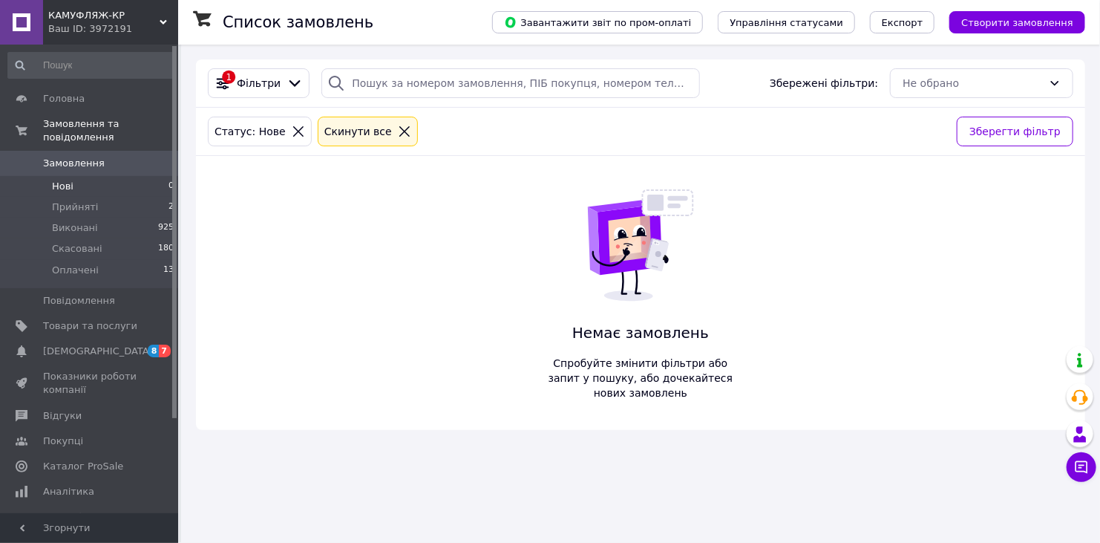
click at [111, 176] on li "Нові 0" at bounding box center [91, 186] width 183 height 21
click at [1084, 465] on icon at bounding box center [1081, 467] width 13 height 13
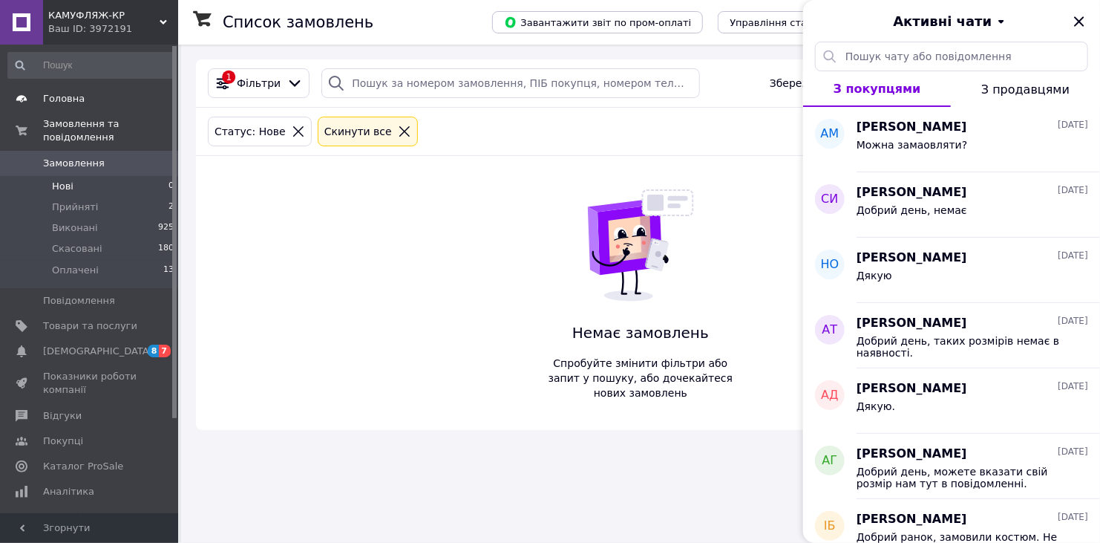
click at [65, 92] on span "Головна" at bounding box center [64, 98] width 42 height 13
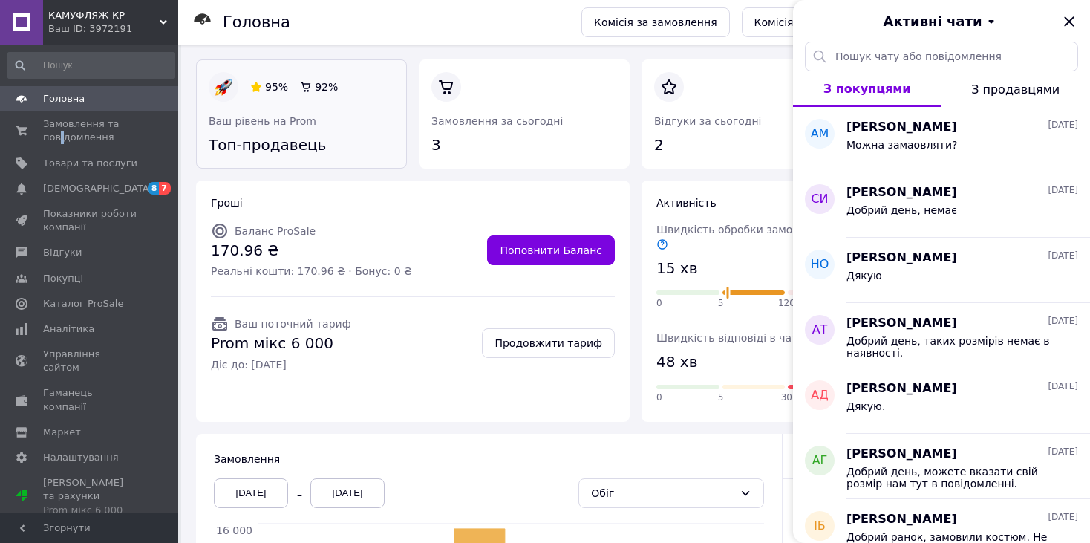
click at [209, 156] on link at bounding box center [209, 156] width 0 height 0
click at [88, 133] on span "Замовлення та повідомлення" at bounding box center [90, 130] width 94 height 27
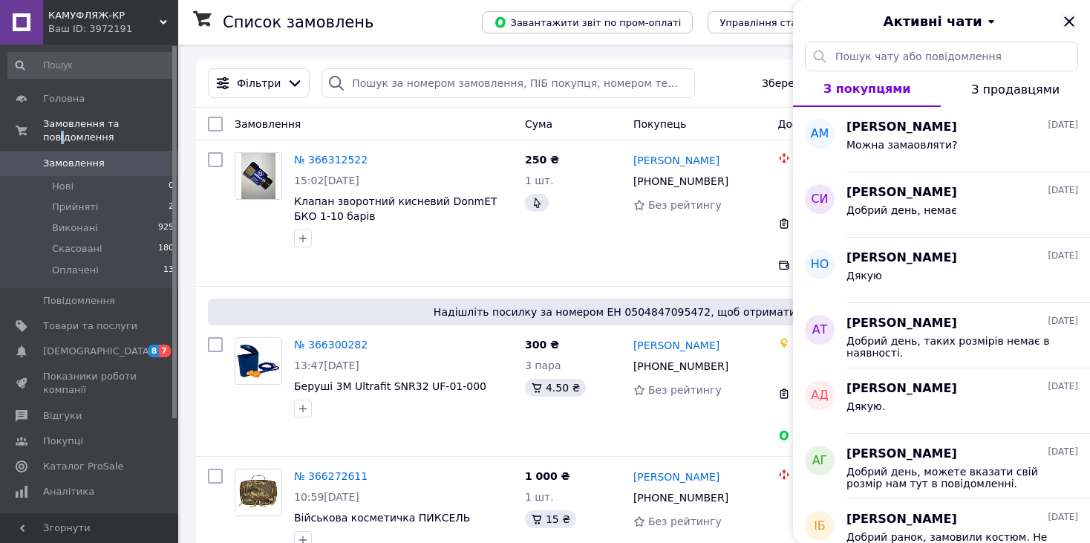
click at [1067, 24] on icon "Закрити" at bounding box center [1069, 22] width 18 height 18
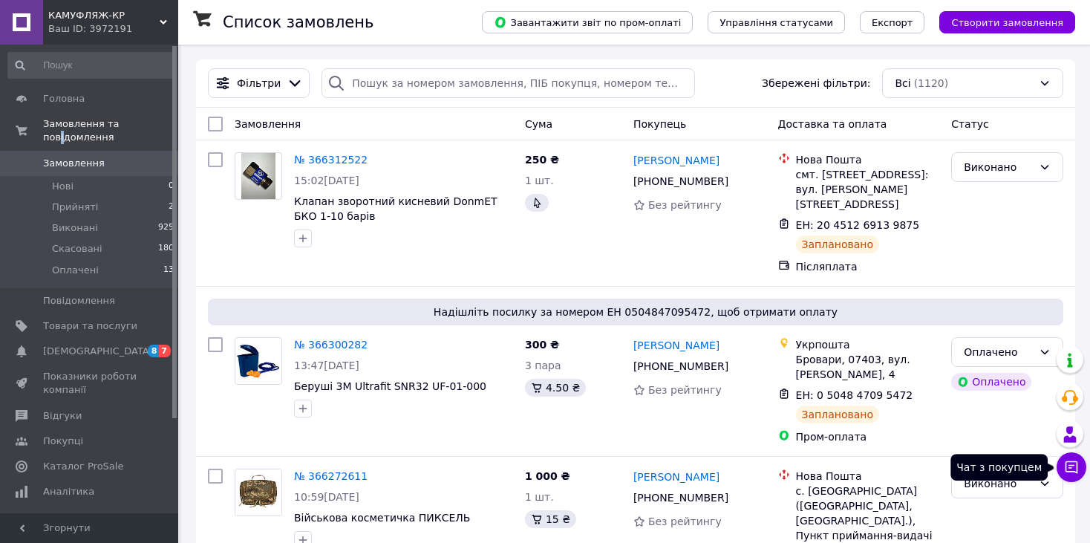
click at [1076, 471] on icon at bounding box center [1071, 467] width 13 height 13
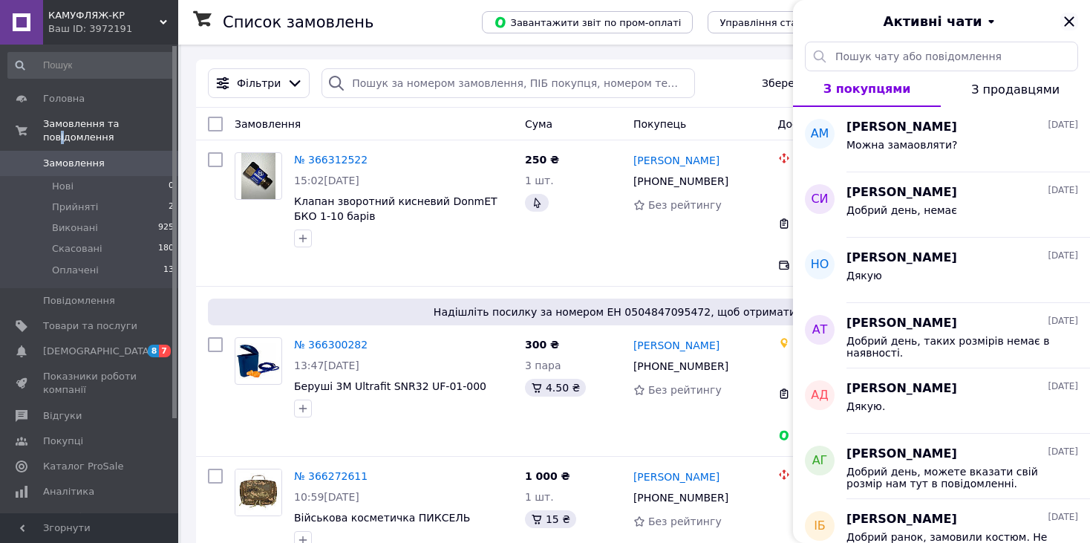
click at [1069, 15] on icon "Закрити" at bounding box center [1069, 22] width 18 height 18
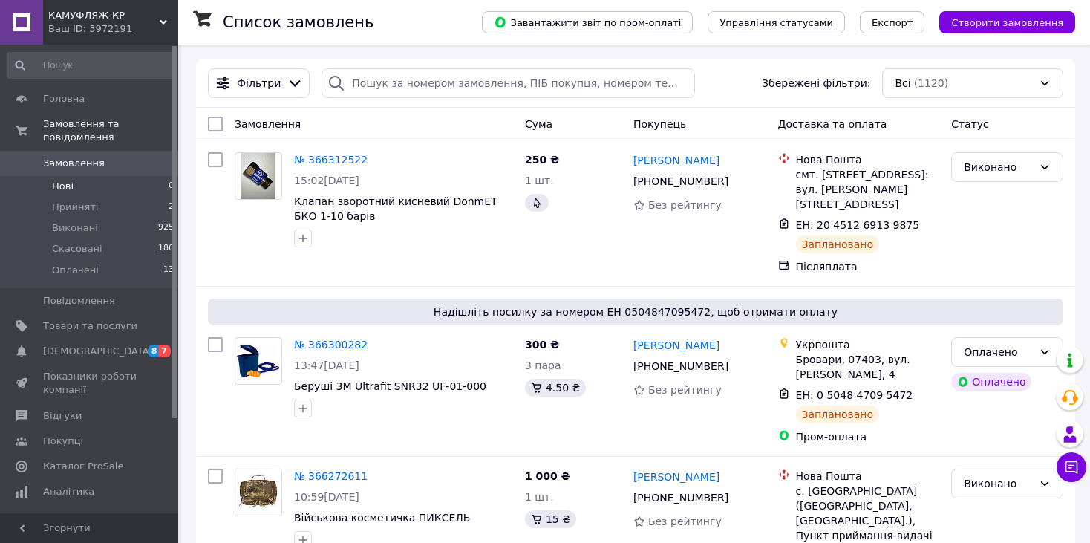
click at [91, 176] on li "Нові 0" at bounding box center [91, 186] width 183 height 21
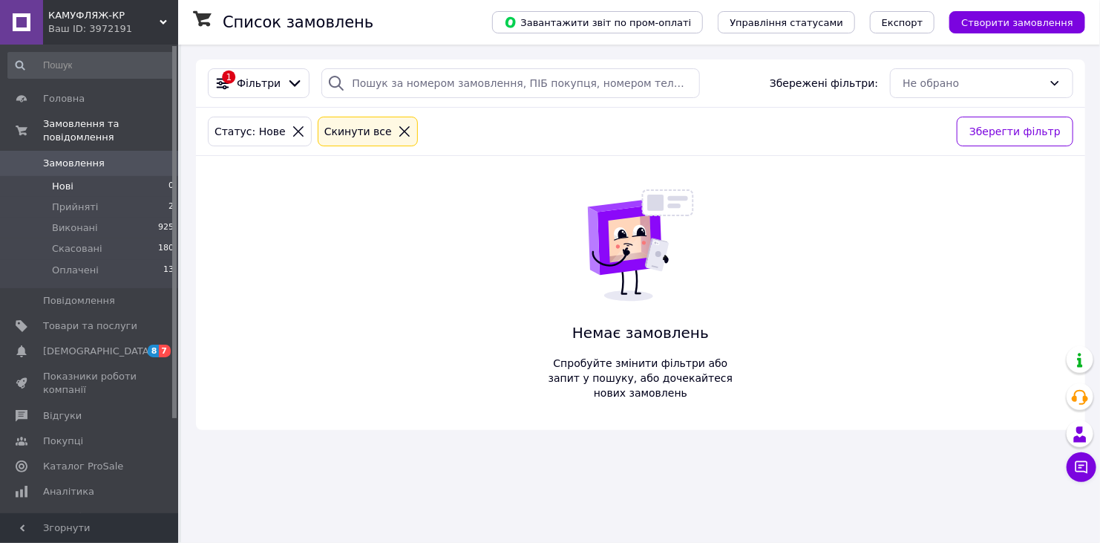
click at [91, 157] on span "Замовлення" at bounding box center [74, 163] width 62 height 13
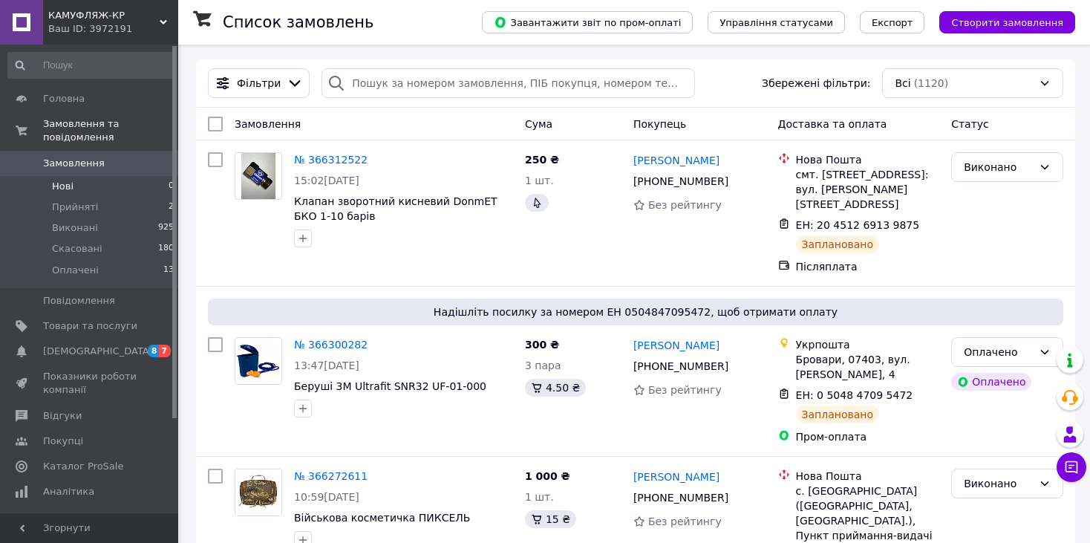
click at [66, 180] on span "Нові" at bounding box center [63, 186] width 22 height 13
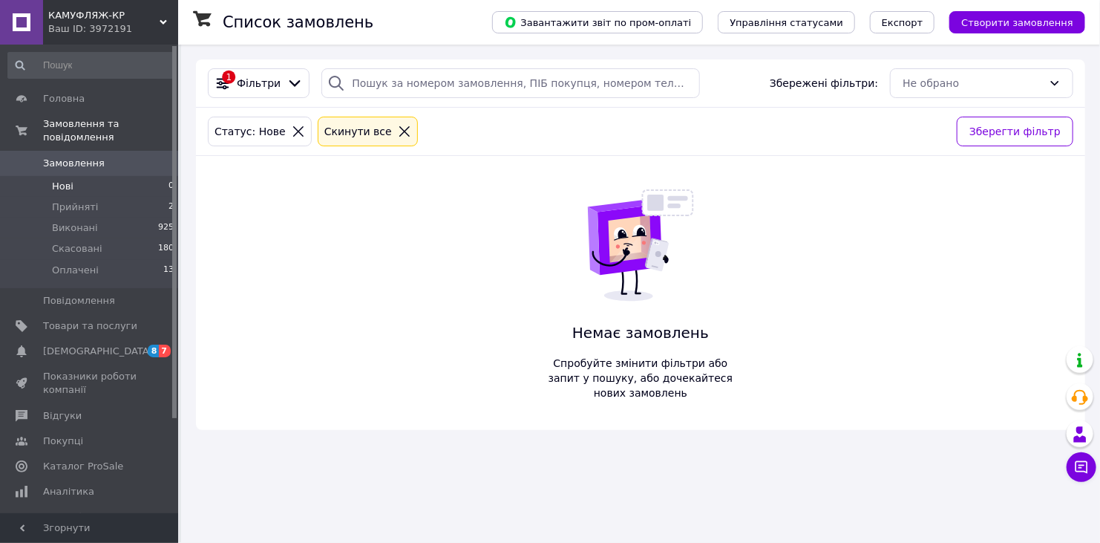
click at [73, 157] on span "Замовлення" at bounding box center [74, 163] width 62 height 13
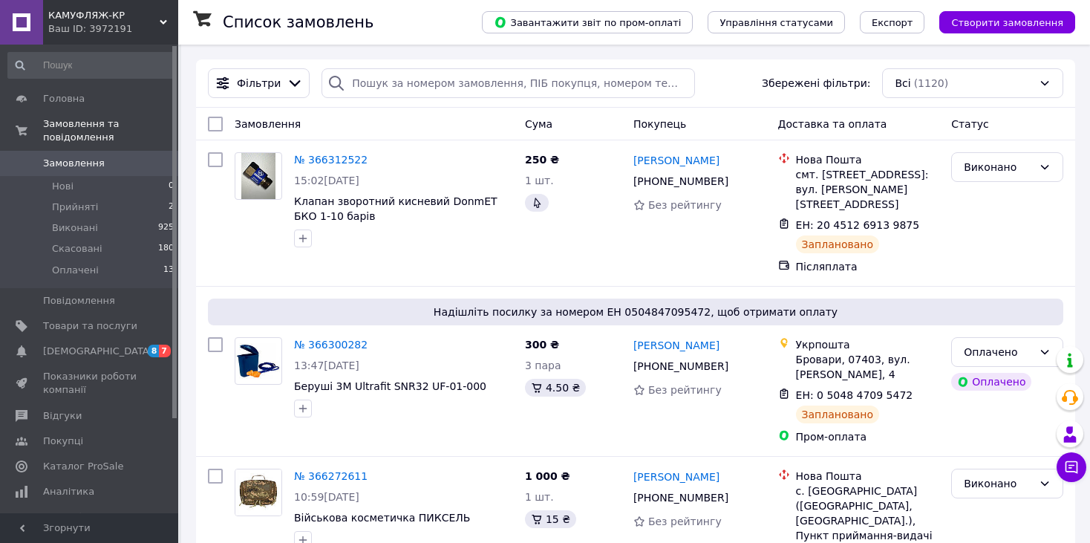
click at [160, 10] on div "КАМУФЛЯЖ-КР Ваш ID: 3972191" at bounding box center [110, 22] width 135 height 45
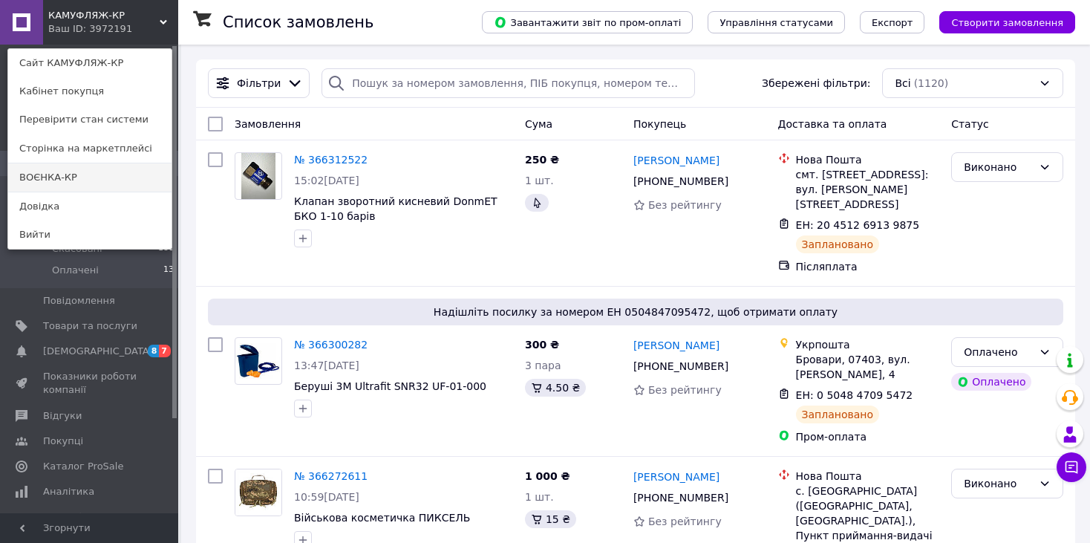
click at [118, 171] on link "ВОЄНКА-КР" at bounding box center [89, 177] width 163 height 28
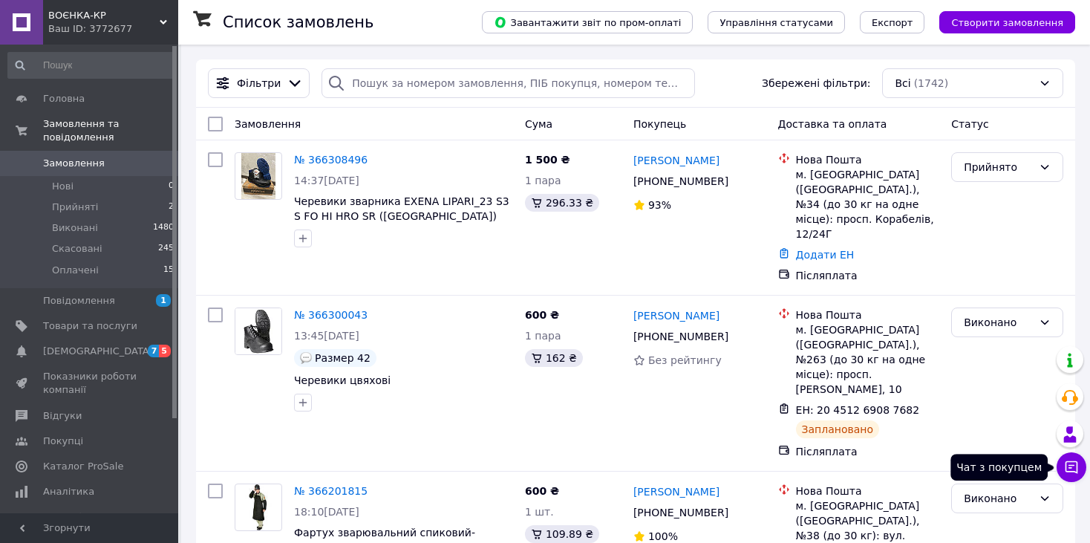
click at [1083, 468] on button "Чат з покупцем" at bounding box center [1071, 467] width 30 height 30
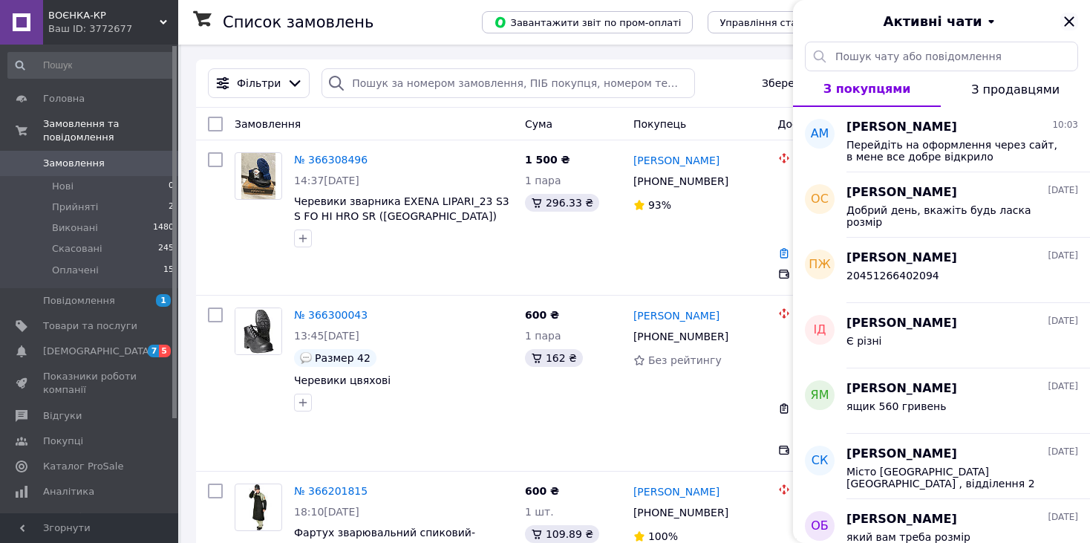
click at [1067, 19] on icon "Закрити" at bounding box center [1069, 21] width 10 height 10
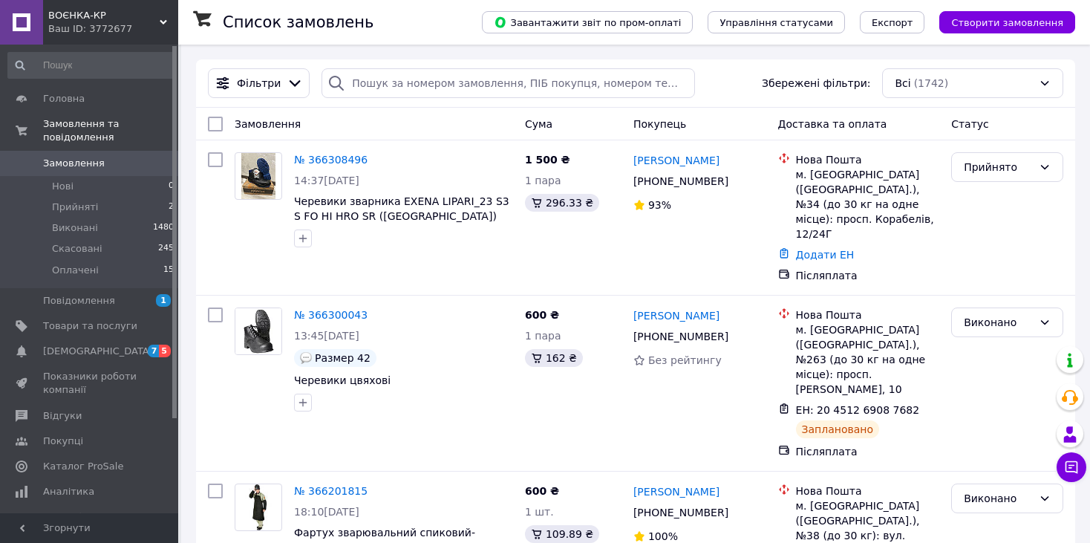
click at [146, 18] on span "ВОЄНКА-КР" at bounding box center [103, 15] width 111 height 13
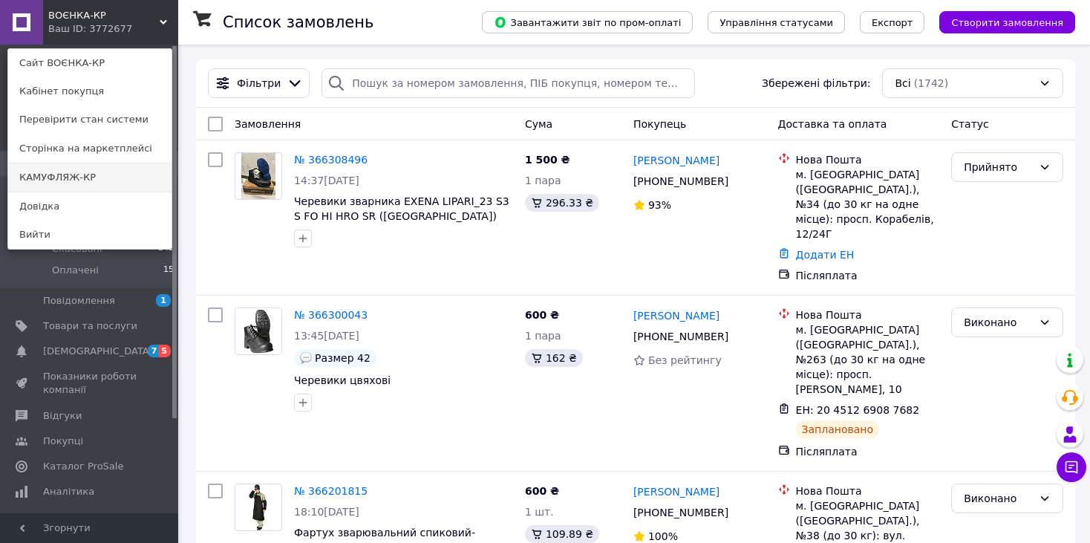
click at [131, 174] on link "КАМУФЛЯЖ-КР" at bounding box center [89, 177] width 163 height 28
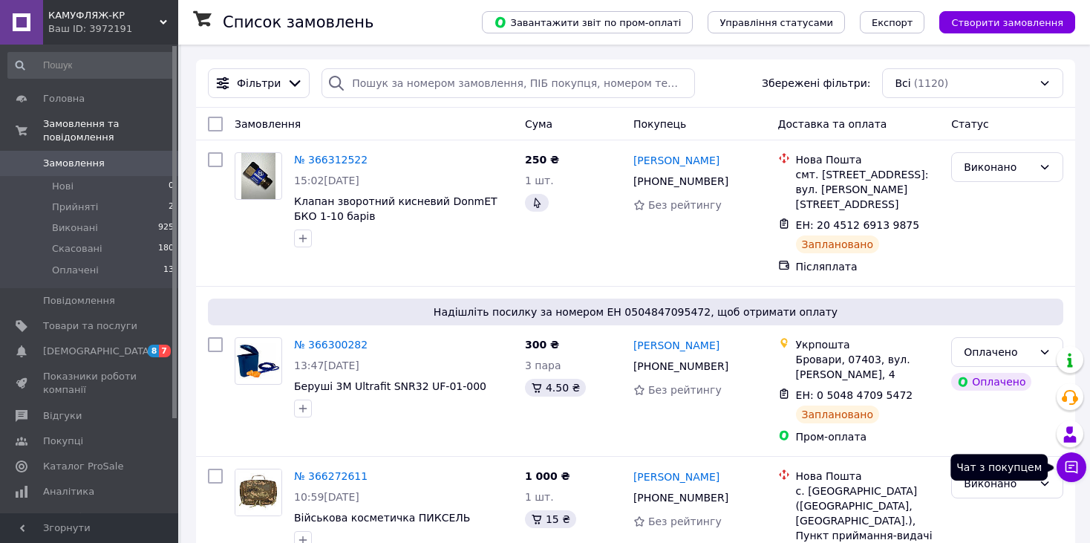
click at [1069, 468] on icon at bounding box center [1071, 466] width 15 height 15
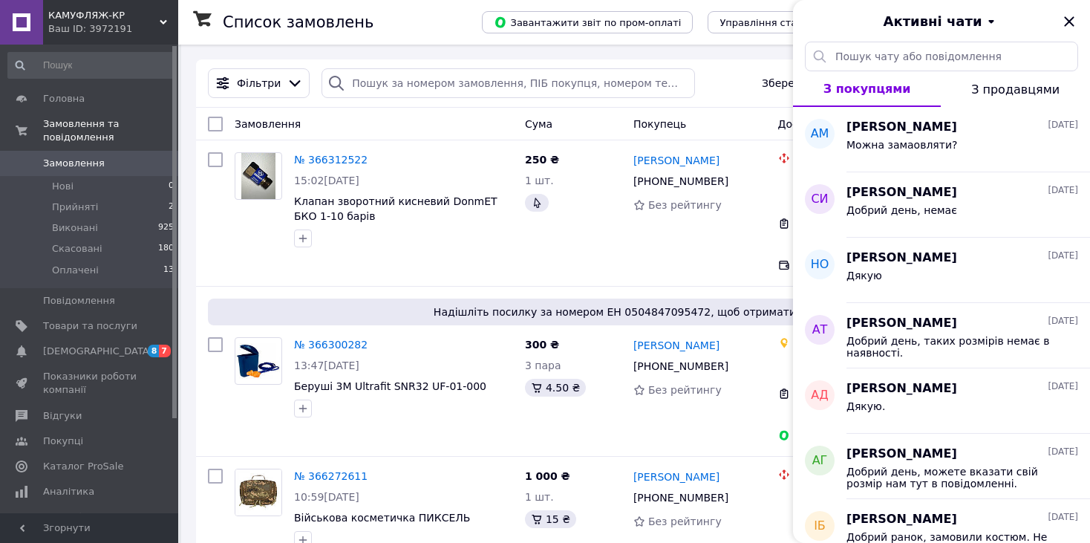
drag, startPoint x: 1070, startPoint y: 21, endPoint x: 1041, endPoint y: 22, distance: 29.7
click at [1070, 20] on icon "Закрити" at bounding box center [1069, 21] width 10 height 10
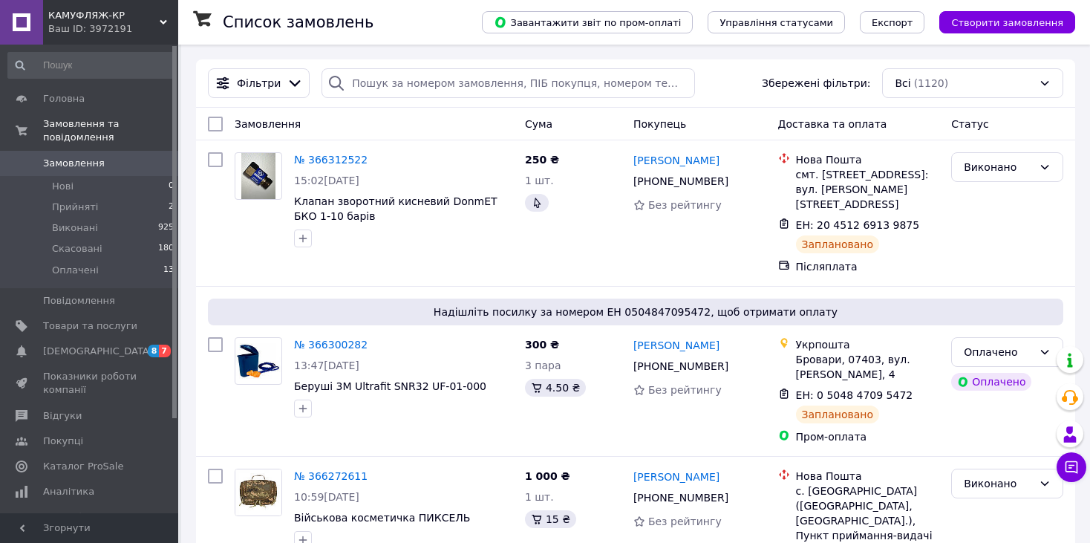
click at [155, 39] on div "КАМУФЛЯЖ-КР Ваш ID: 3972191" at bounding box center [110, 22] width 135 height 45
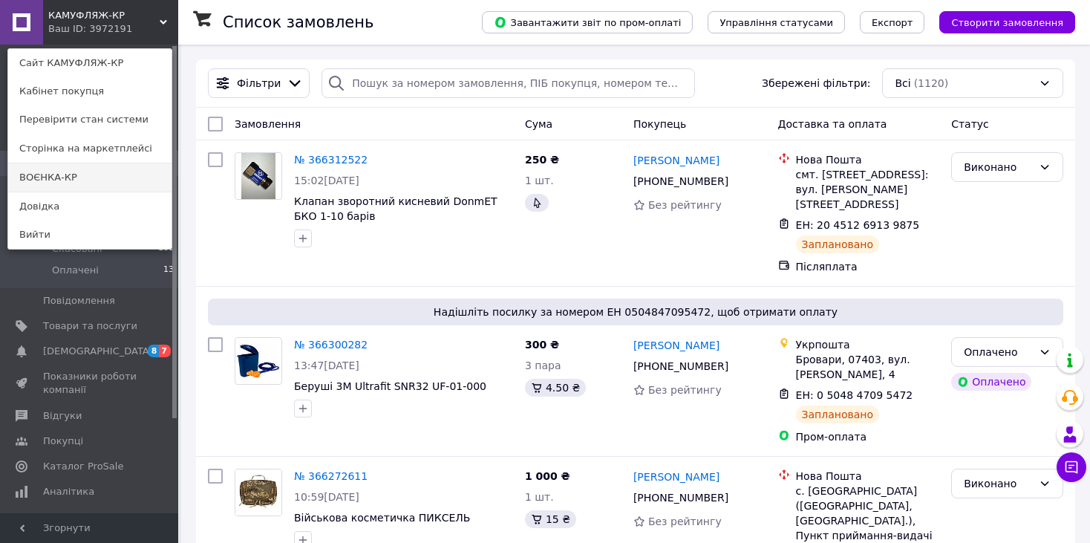
click at [127, 174] on link "ВОЄНКА-КР" at bounding box center [89, 177] width 163 height 28
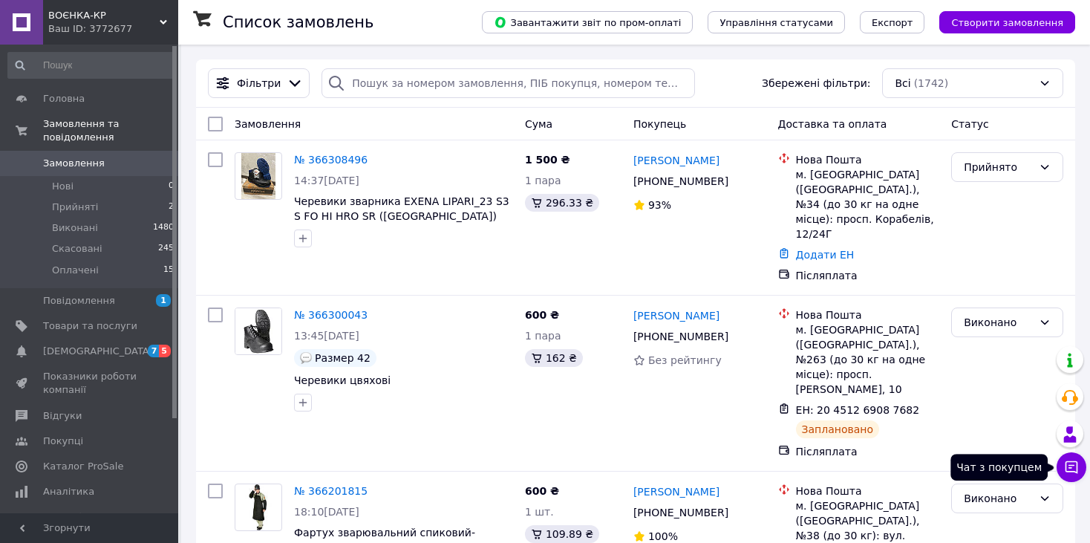
click at [1071, 469] on icon at bounding box center [1071, 466] width 15 height 15
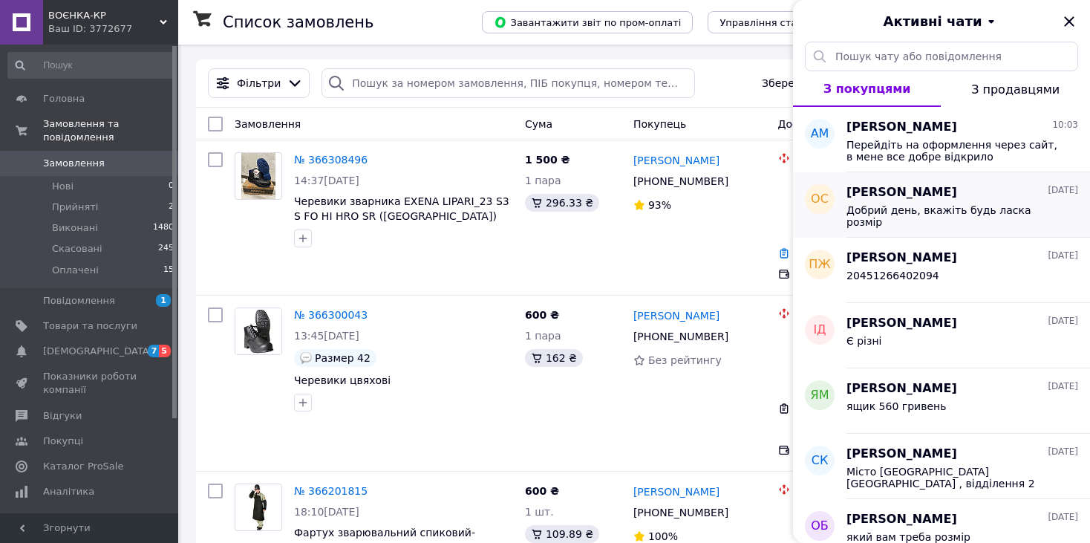
click at [987, 220] on div "Добрий день, вкажіть будь ласка розмір" at bounding box center [951, 216] width 211 height 24
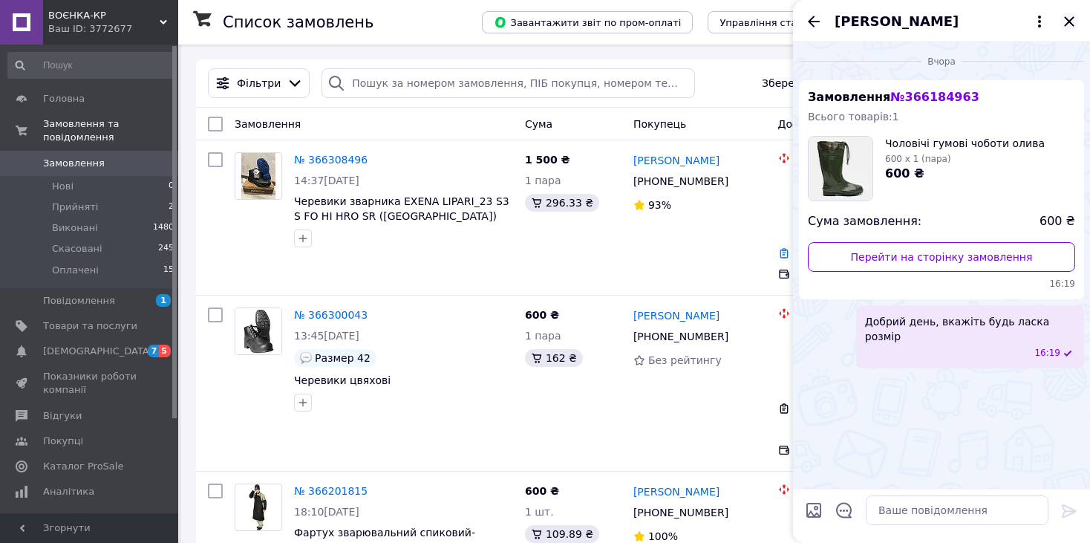
click at [1068, 17] on icon "Закрити" at bounding box center [1069, 22] width 18 height 18
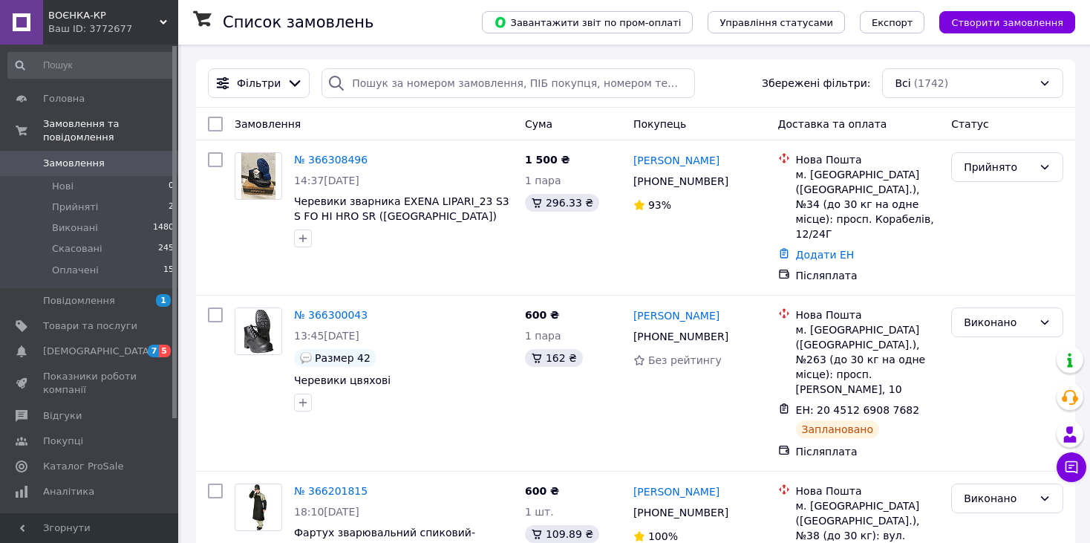
click at [171, 23] on div "Ваш ID: 3772677" at bounding box center [113, 28] width 130 height 13
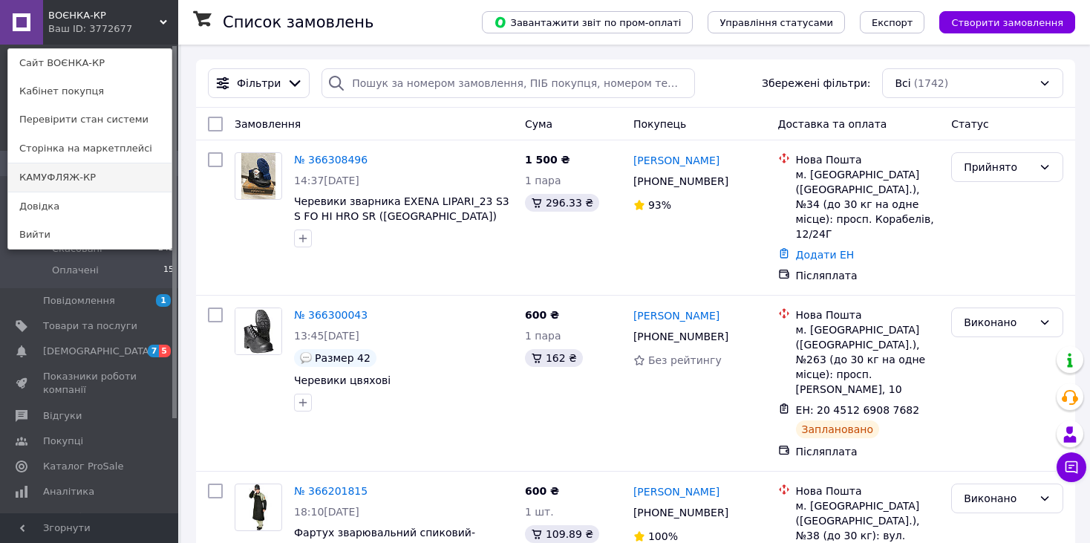
click at [134, 179] on link "КАМУФЛЯЖ-КР" at bounding box center [89, 177] width 163 height 28
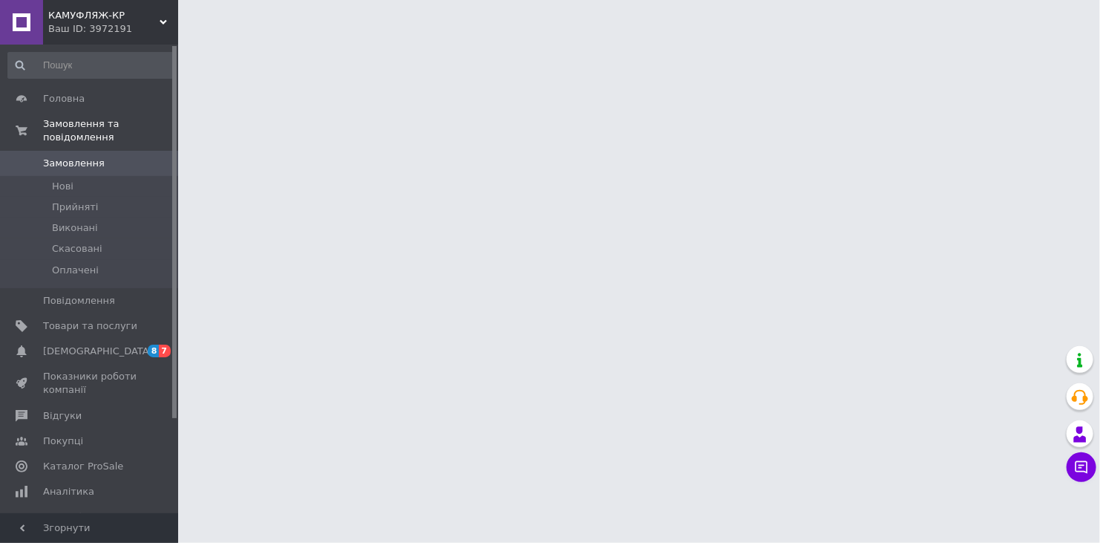
click at [130, 157] on span "Замовлення" at bounding box center [90, 163] width 94 height 13
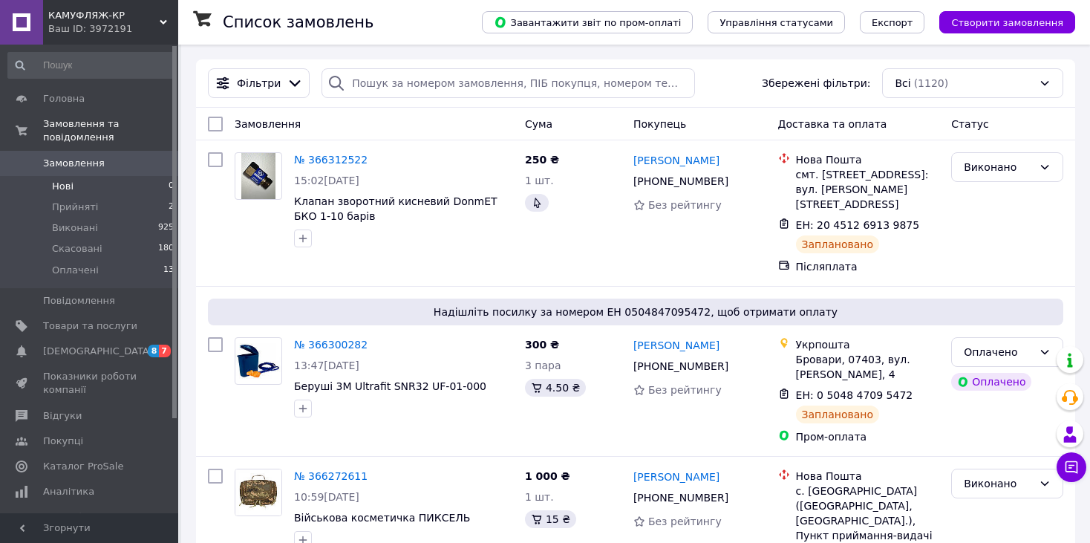
click at [103, 176] on li "Нові 0" at bounding box center [91, 186] width 183 height 21
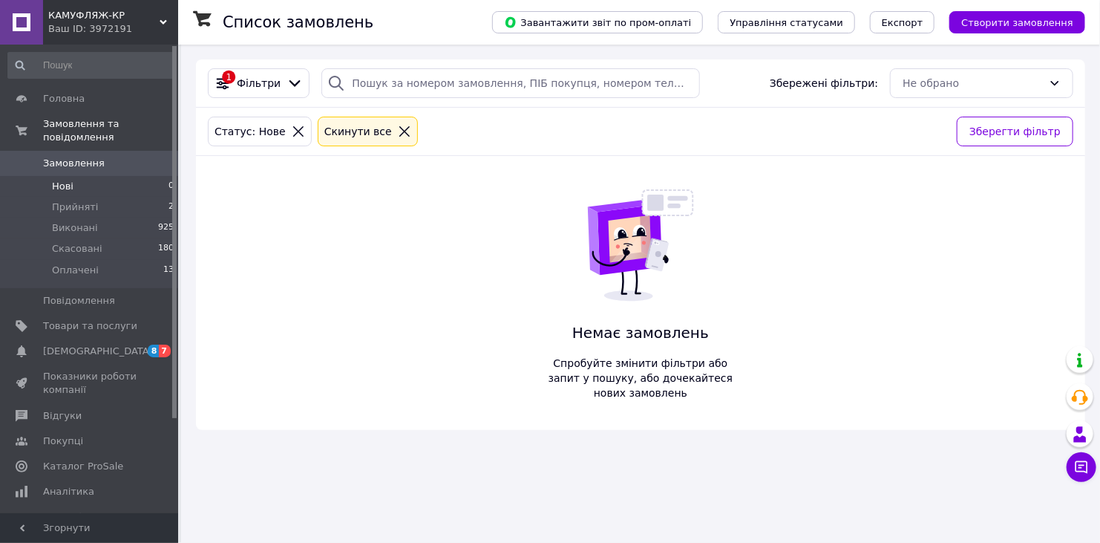
click at [71, 157] on span "Замовлення" at bounding box center [74, 163] width 62 height 13
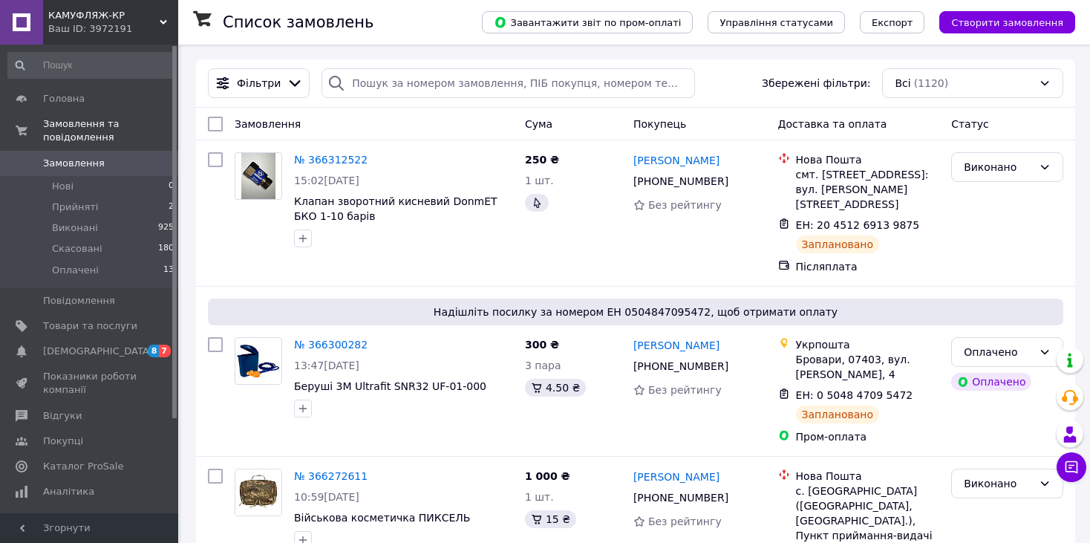
click at [166, 25] on icon at bounding box center [163, 22] width 7 height 7
click at [163, 24] on use at bounding box center [163, 22] width 7 height 4
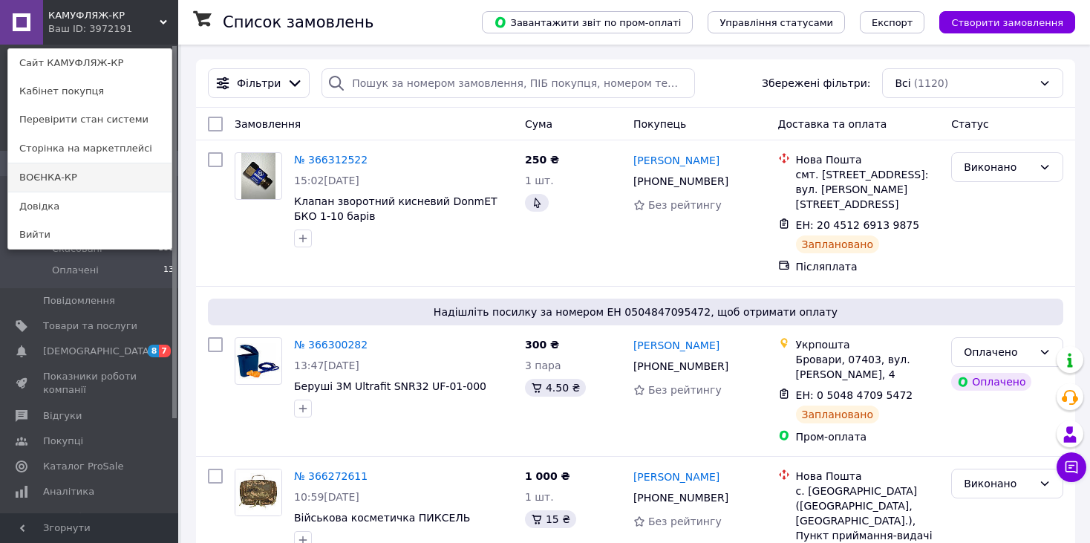
click at [97, 183] on link "ВОЄНКА-КР" at bounding box center [89, 177] width 163 height 28
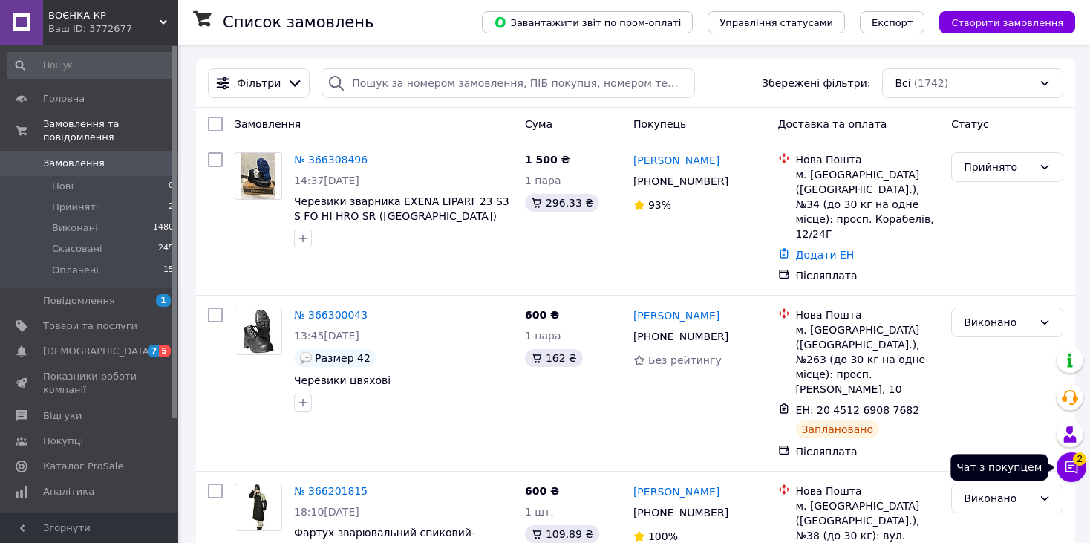
click at [1069, 476] on button "Чат з покупцем 2" at bounding box center [1071, 467] width 30 height 30
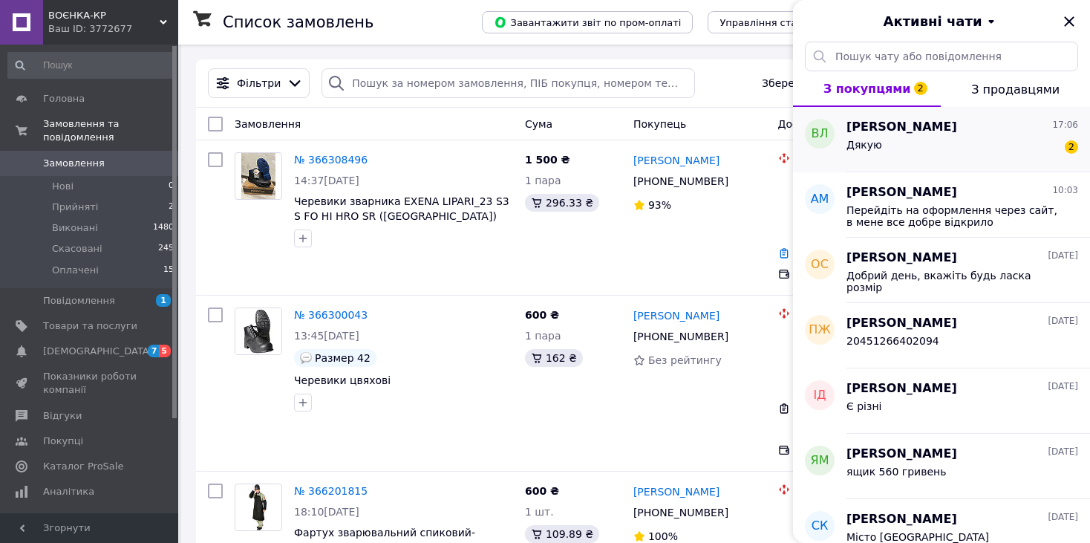
click at [869, 134] on span "Василь Ластівка" at bounding box center [901, 127] width 111 height 17
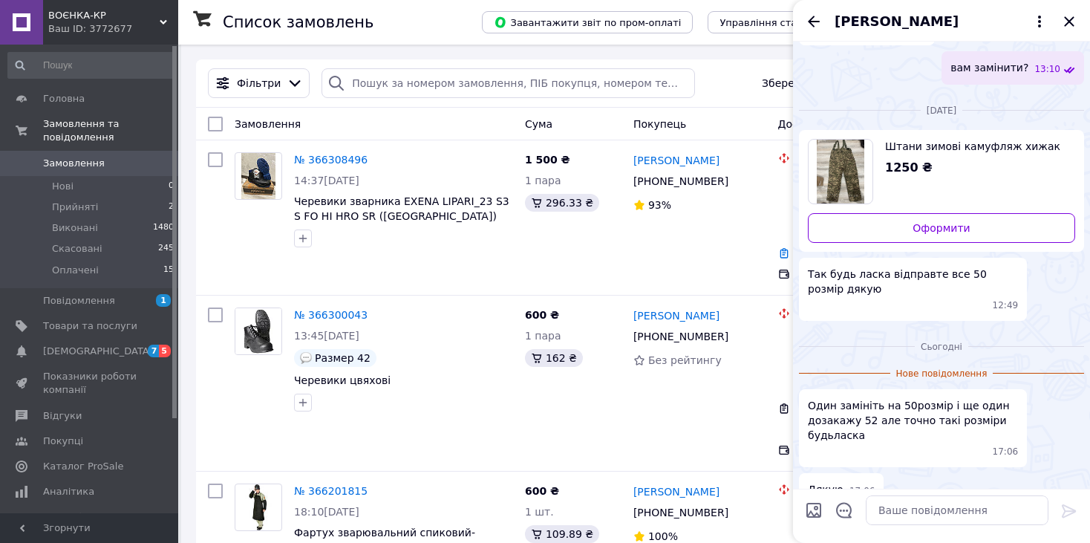
scroll to position [416, 0]
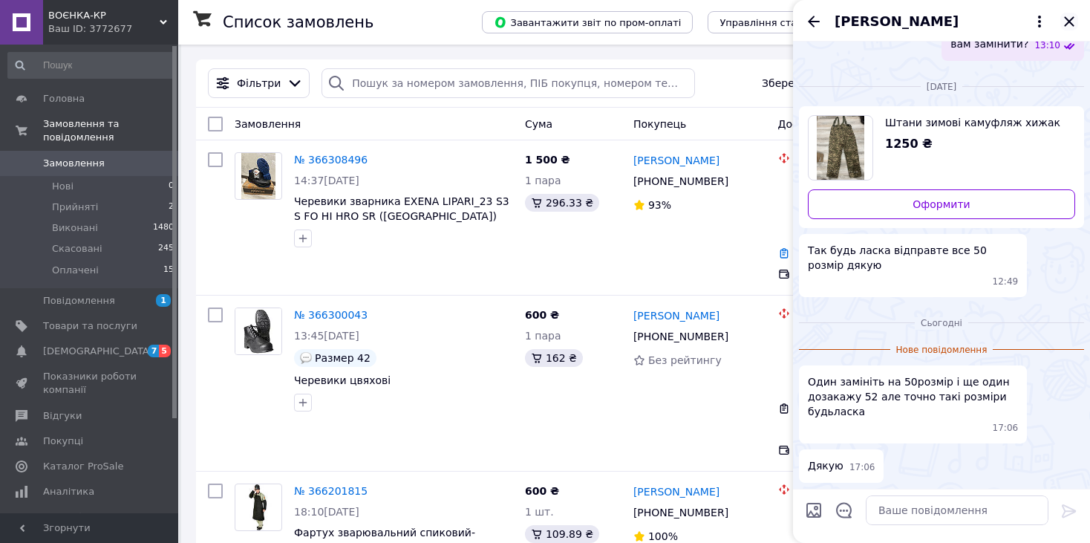
click at [1071, 25] on icon "Закрити" at bounding box center [1069, 22] width 18 height 18
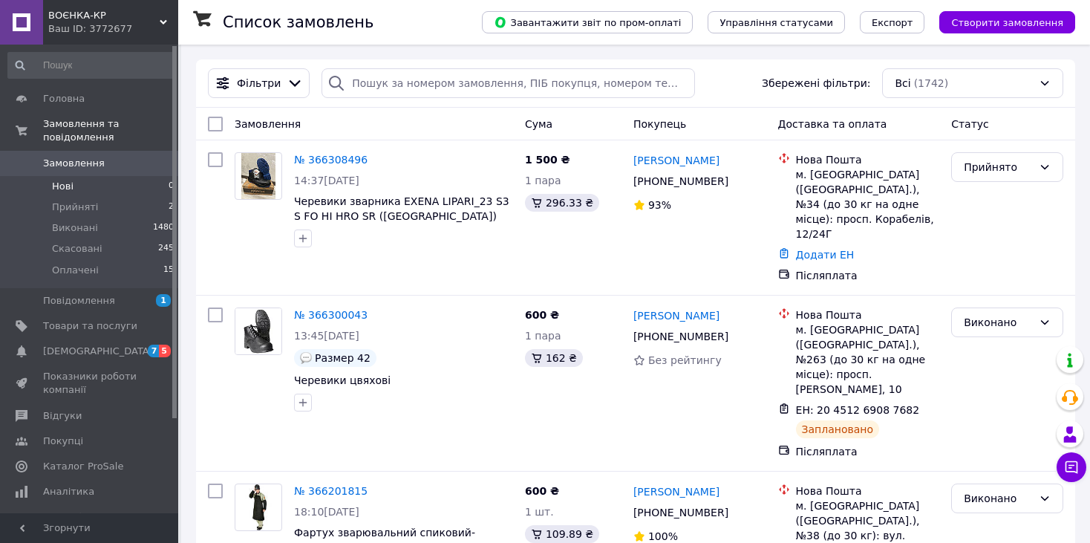
click at [122, 176] on li "Нові 0" at bounding box center [91, 186] width 183 height 21
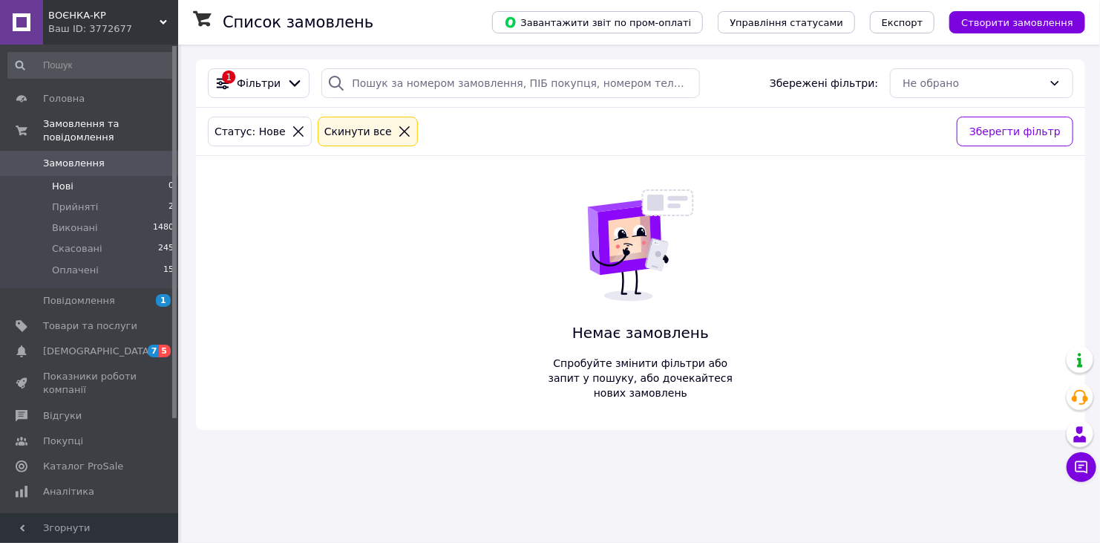
click at [109, 157] on span "Замовлення" at bounding box center [90, 163] width 94 height 13
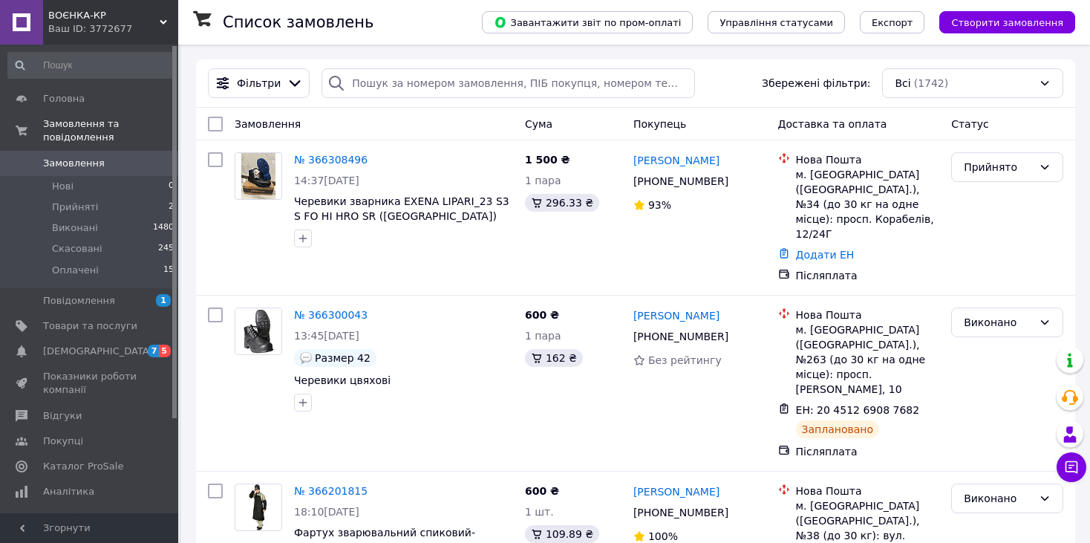
click at [125, 157] on span "Замовлення" at bounding box center [90, 163] width 94 height 13
click at [169, 27] on div "Ваш ID: 3772677" at bounding box center [113, 28] width 130 height 13
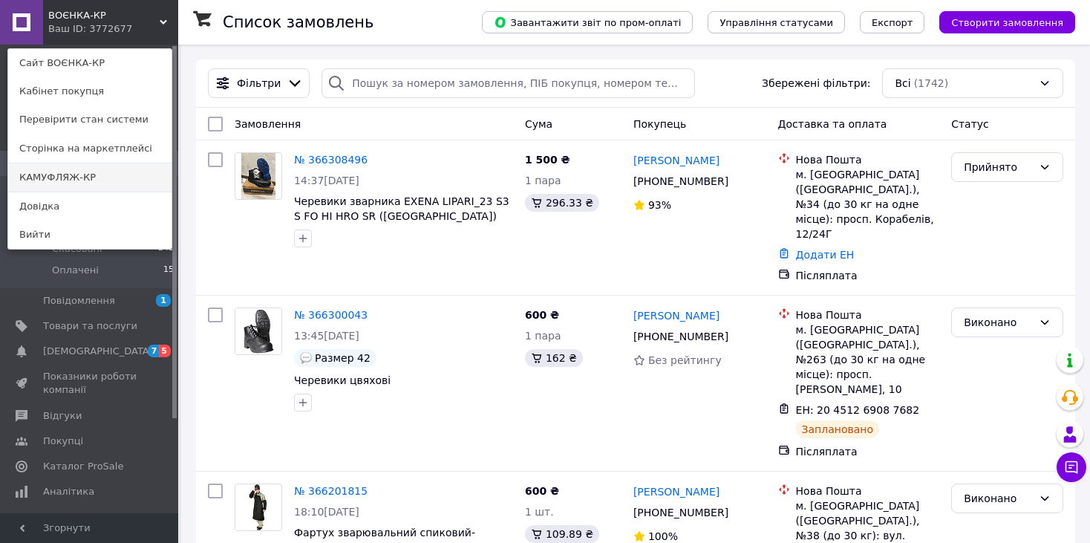
click at [90, 177] on link "КАМУФЛЯЖ-КР" at bounding box center [89, 177] width 163 height 28
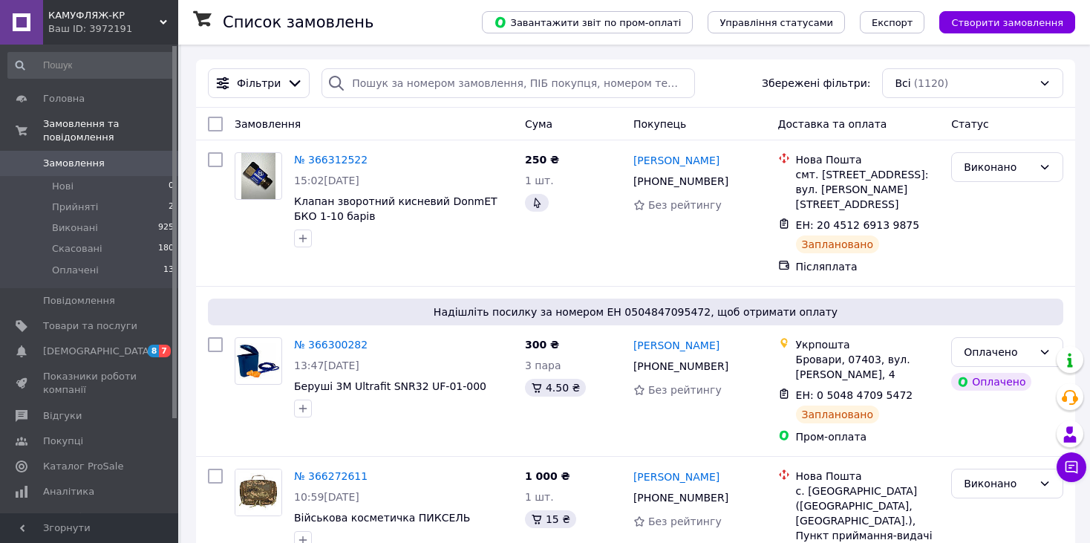
drag, startPoint x: 165, startPoint y: 24, endPoint x: 157, endPoint y: 30, distance: 10.1
click at [164, 24] on icon at bounding box center [163, 22] width 7 height 7
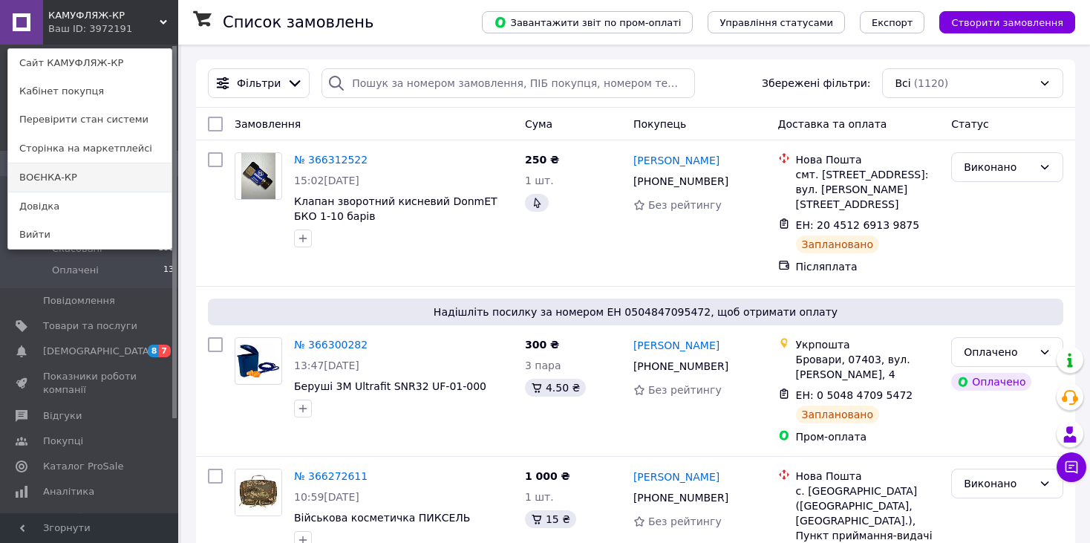
click at [62, 182] on link "ВОЄНКА-КР" at bounding box center [89, 177] width 163 height 28
